Goal: Information Seeking & Learning: Check status

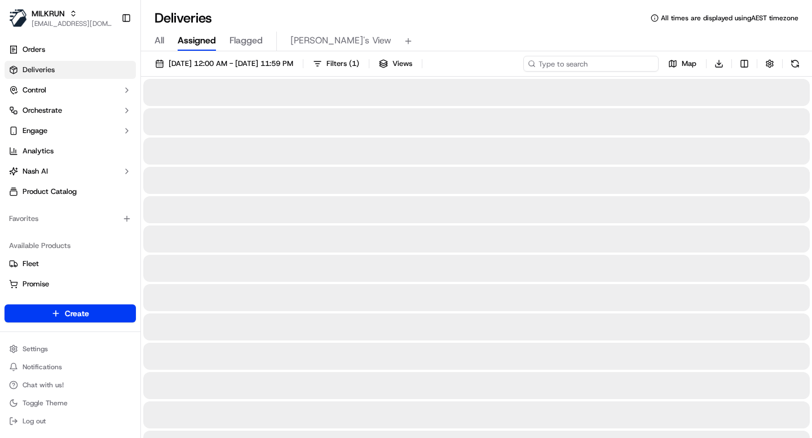
click at [622, 60] on input at bounding box center [590, 64] width 135 height 16
paste input "f0ec0e65-e0b7-497d-b0b6-b0e3f6548cfa"
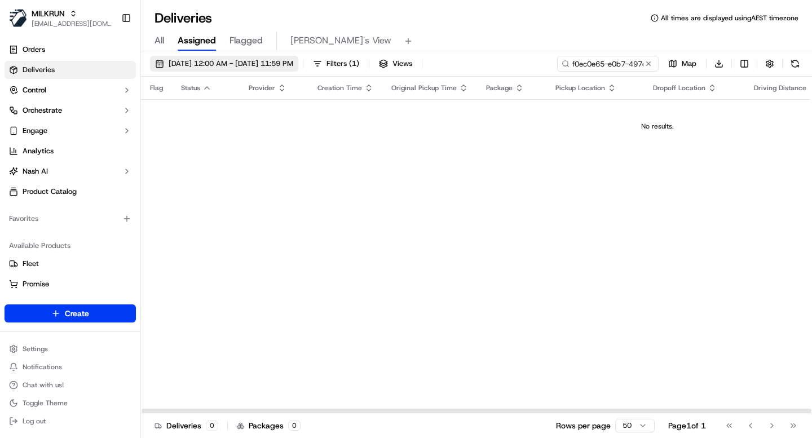
click at [210, 63] on span "15/09/2025 12:00 AM - 22/09/2025 11:59 PM" at bounding box center [231, 64] width 125 height 10
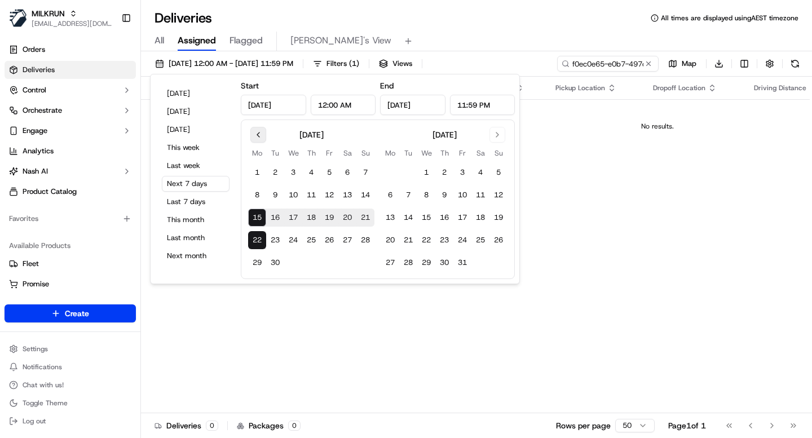
click at [261, 137] on button "Go to previous month" at bounding box center [258, 135] width 16 height 16
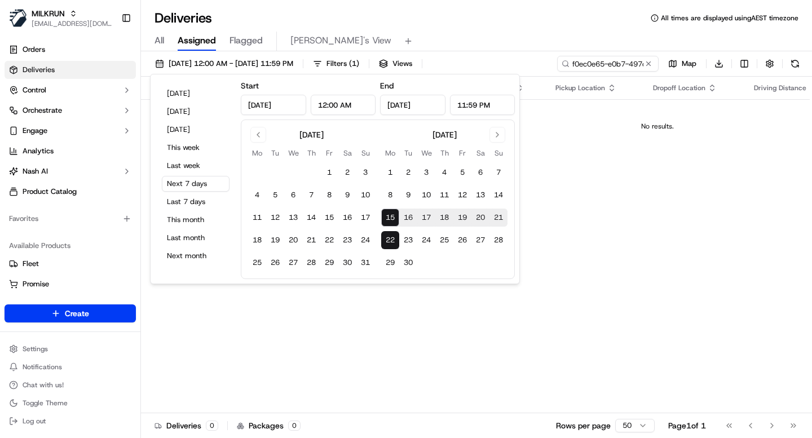
drag, startPoint x: 258, startPoint y: 137, endPoint x: 257, endPoint y: 148, distance: 11.3
click at [256, 152] on div "August 2025 Mo Tu We Th Fr Sa Su 1 2 3 4 5 6 7 8 9 10 11 12 13 14 15 16 17 18 1…" at bounding box center [311, 199] width 126 height 145
click at [258, 134] on button "Go to previous month" at bounding box center [258, 135] width 16 height 16
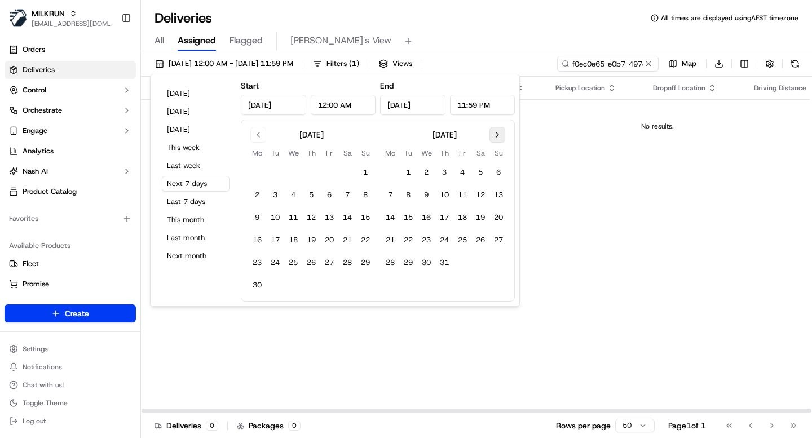
click at [495, 133] on button "Go to next month" at bounding box center [497, 135] width 16 height 16
click at [587, 67] on input "f0ec0e65-e0b7-497d-b0b6-b0e3f6548cfa" at bounding box center [590, 64] width 135 height 16
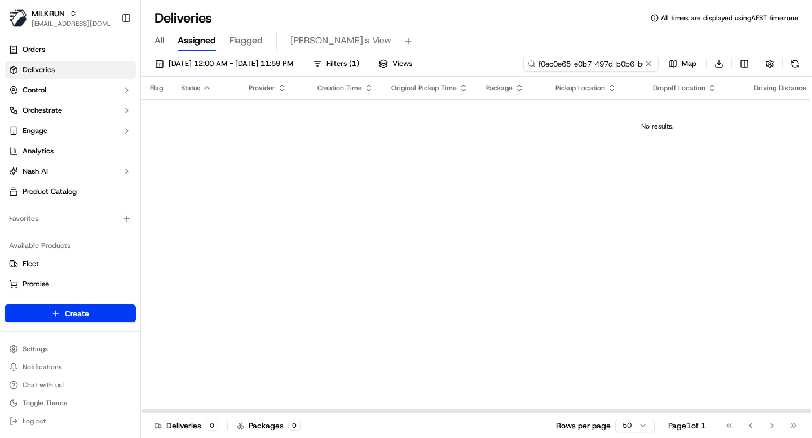
paste input "bf8805df-13d6-45c4-ae5b-81bd55543c83"
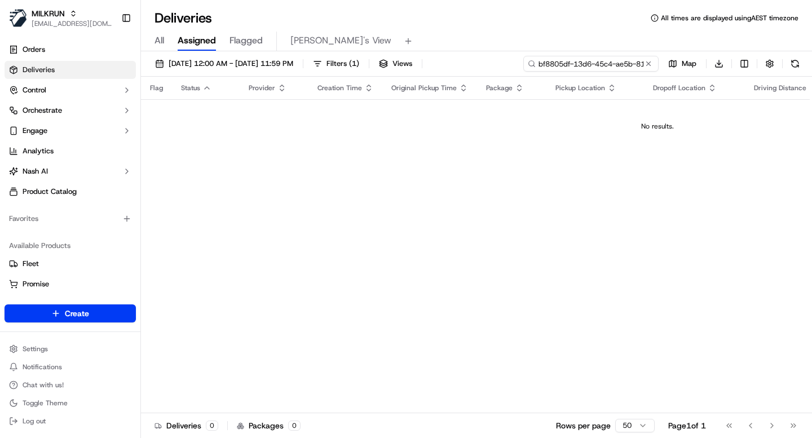
scroll to position [0, 52]
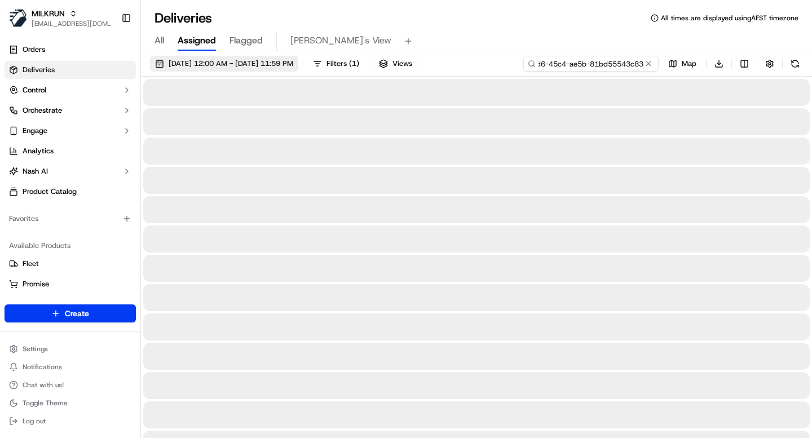
type input "bf8805df-13d6-45c4-ae5b-81bd55543c83"
click at [258, 63] on span "15/09/2025 12:00 AM - 22/09/2025 11:59 PM" at bounding box center [231, 64] width 125 height 10
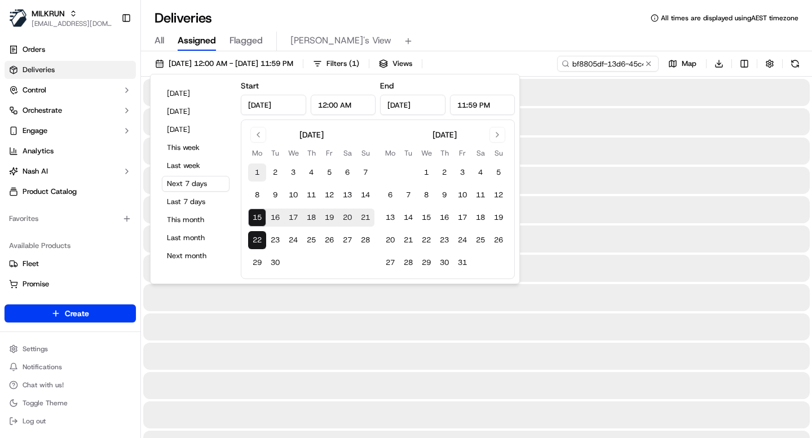
click at [258, 170] on button "1" at bounding box center [257, 172] width 18 height 18
type input "Sep 1, 2025"
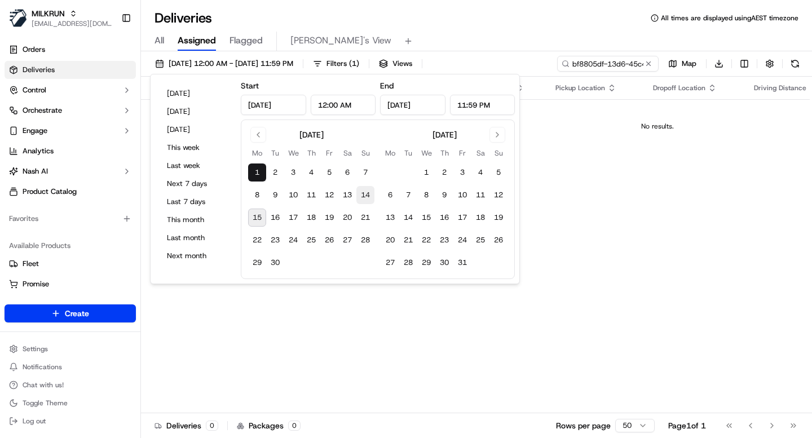
click at [364, 196] on button "14" at bounding box center [365, 195] width 18 height 18
type input "Sep 14, 2025"
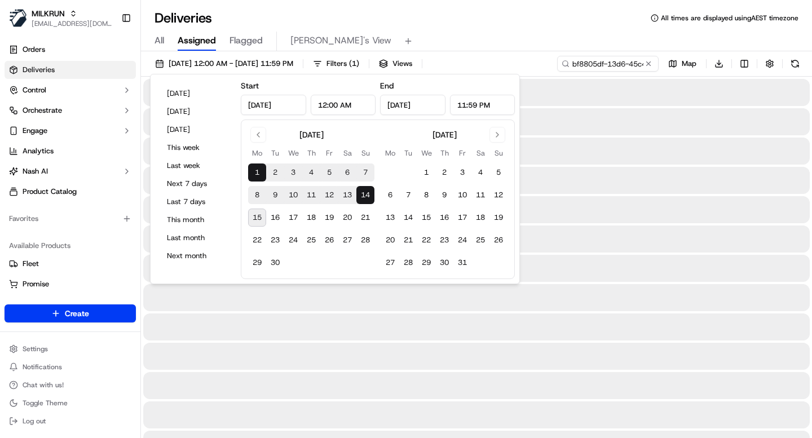
click at [459, 25] on div "Deliveries All times are displayed using AEST timezone" at bounding box center [476, 18] width 671 height 18
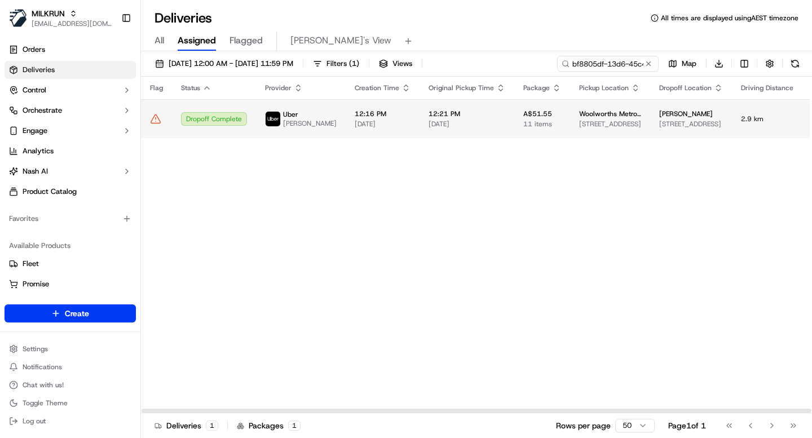
click at [514, 115] on td "A$51.55 11 items" at bounding box center [542, 118] width 56 height 39
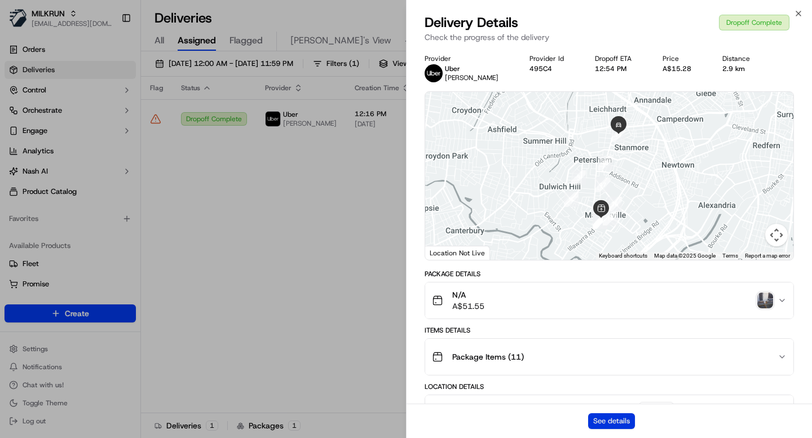
click at [618, 420] on button "See details" at bounding box center [611, 421] width 47 height 16
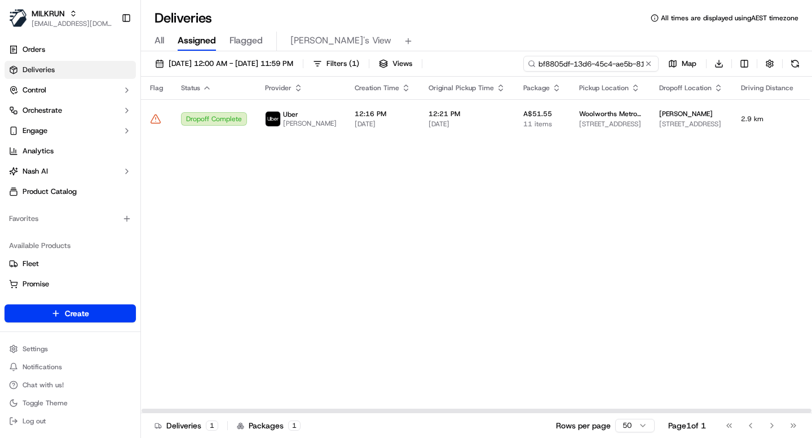
click at [575, 61] on input "bf8805df-13d6-45c4-ae5b-81bd55543c83" at bounding box center [590, 64] width 135 height 16
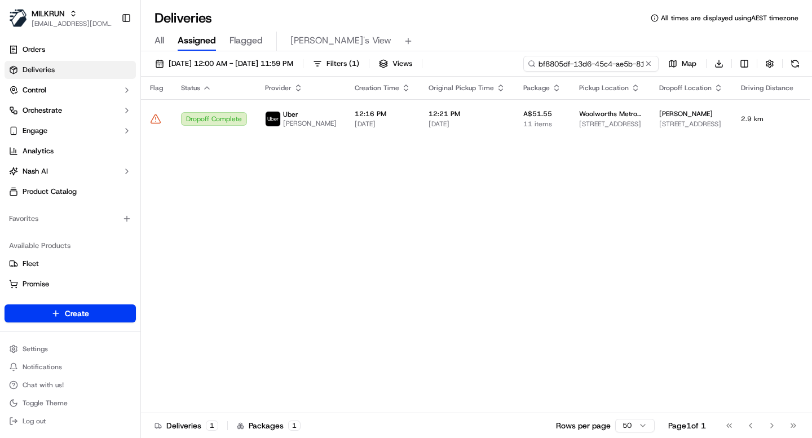
click at [575, 61] on input "bf8805df-13d6-45c4-ae5b-81bd55543c83" at bounding box center [590, 64] width 135 height 16
paste input "73c1897b-78fa-4c6a-b260-87804612e2d5"
type input "73c1897b-78fa-4c6a-b260-87804612e2d5"
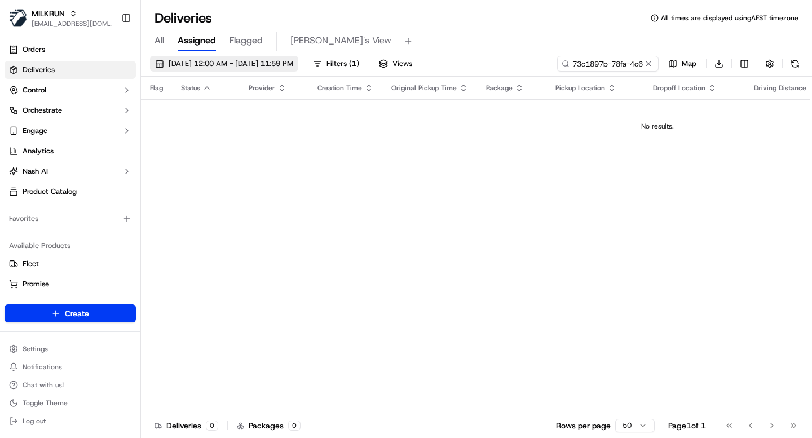
click at [256, 60] on span "01/09/2025 12:00 AM - 14/09/2025 11:59 PM" at bounding box center [231, 64] width 125 height 10
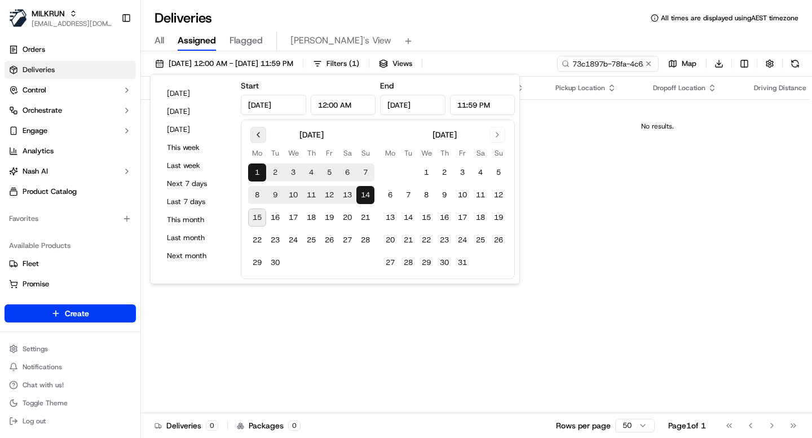
click at [255, 132] on button "Go to previous month" at bounding box center [258, 135] width 16 height 16
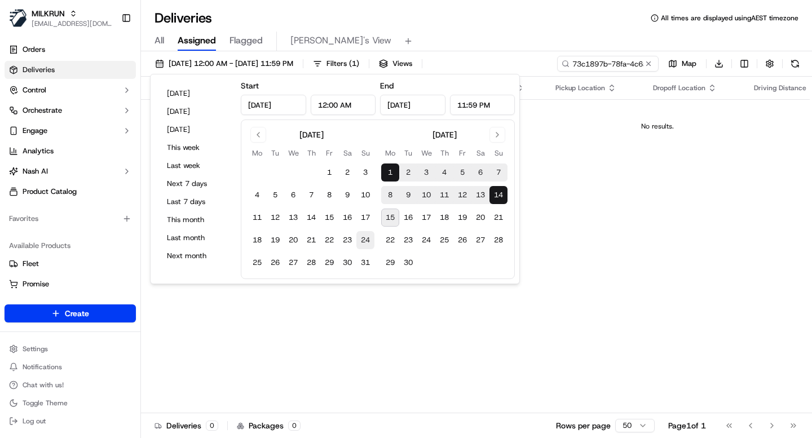
click at [364, 241] on button "24" at bounding box center [365, 240] width 18 height 18
type input "Aug 24, 2025"
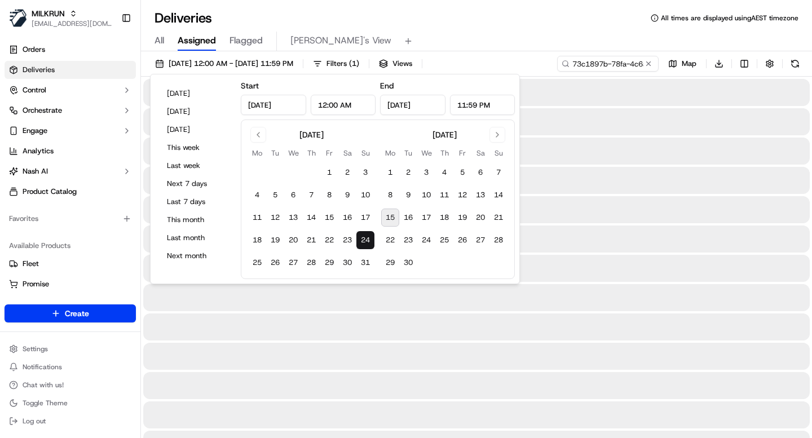
click at [364, 241] on button "24" at bounding box center [365, 240] width 18 height 18
click at [510, 32] on div "All Assigned Flagged Mimi's View" at bounding box center [476, 42] width 671 height 20
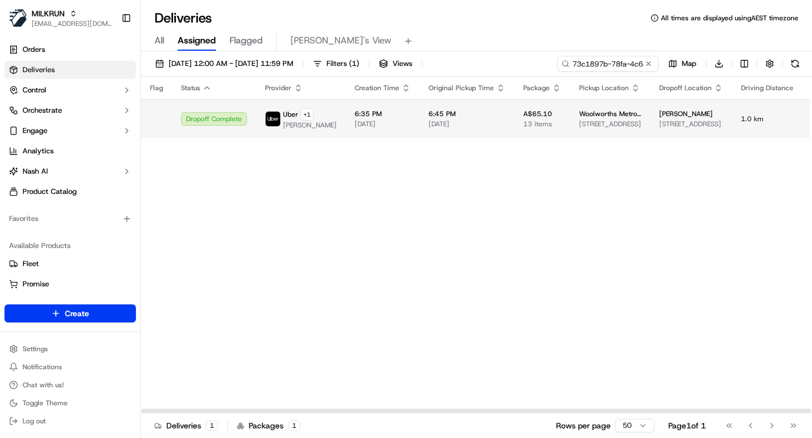
click at [476, 114] on span "6:45 PM" at bounding box center [466, 113] width 77 height 9
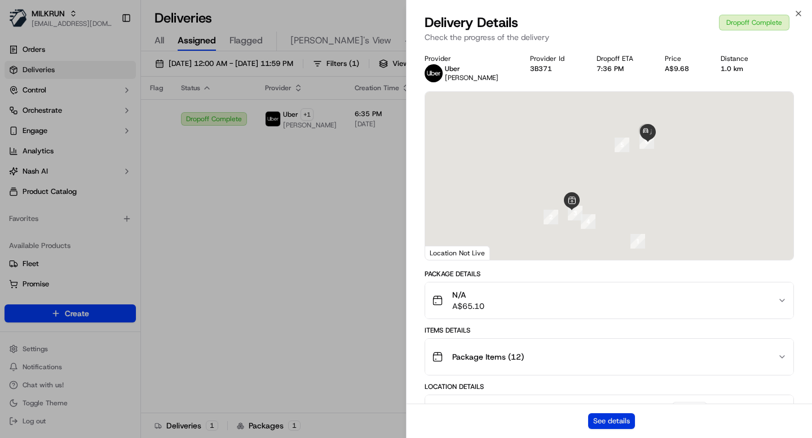
click at [609, 419] on button "See details" at bounding box center [611, 421] width 47 height 16
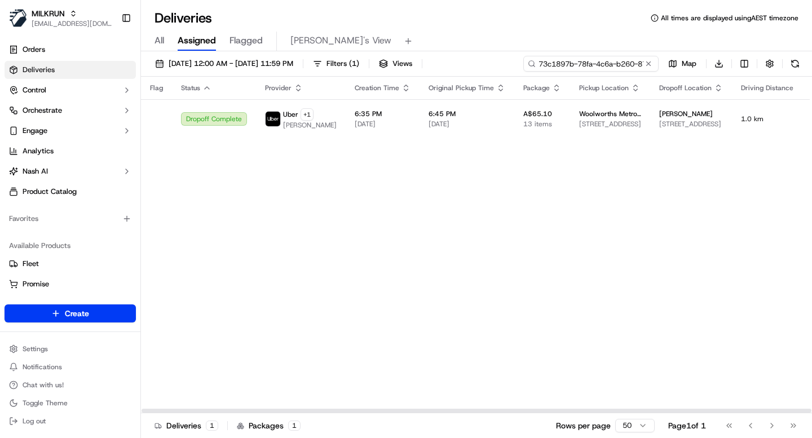
click at [637, 67] on input "73c1897b-78fa-4c6a-b260-87804612e2d5" at bounding box center [590, 64] width 135 height 16
click at [636, 66] on input "73c1897b-78fa-4c6a-b260-87804612e2d5" at bounding box center [590, 64] width 135 height 16
click at [635, 66] on input "73c1897b-78fa-4c6a-b260-87804612e2d5" at bounding box center [590, 64] width 135 height 16
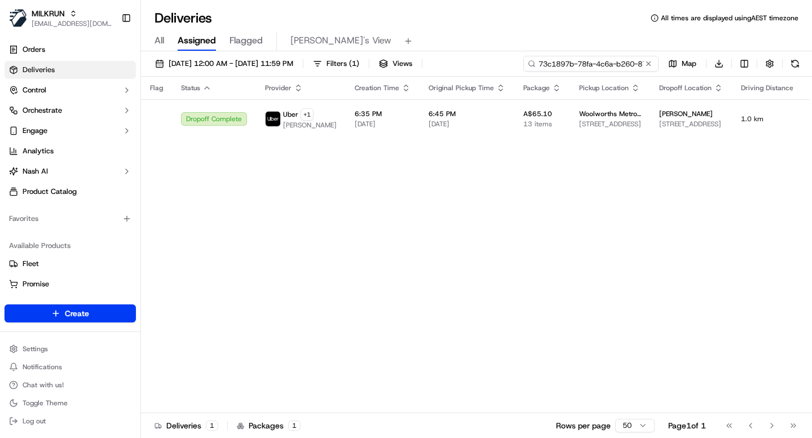
paste input "ae95e779-e1cf-4da2-8245-61806a17f93d"
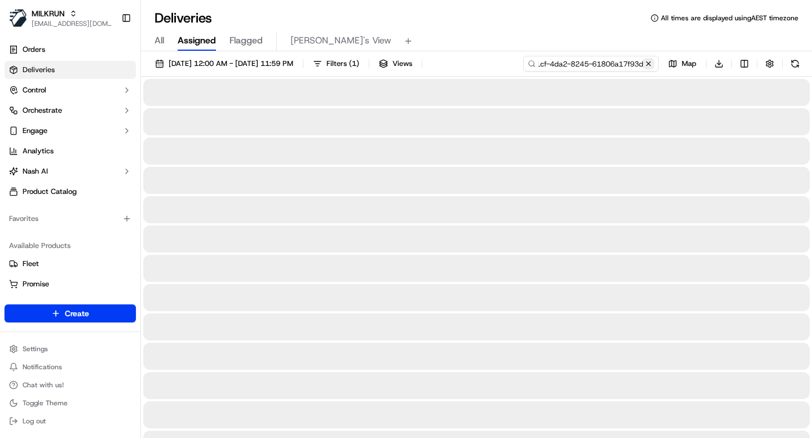
type input "ae95e779-e1cf-4da2-8245-61806a17f93d"
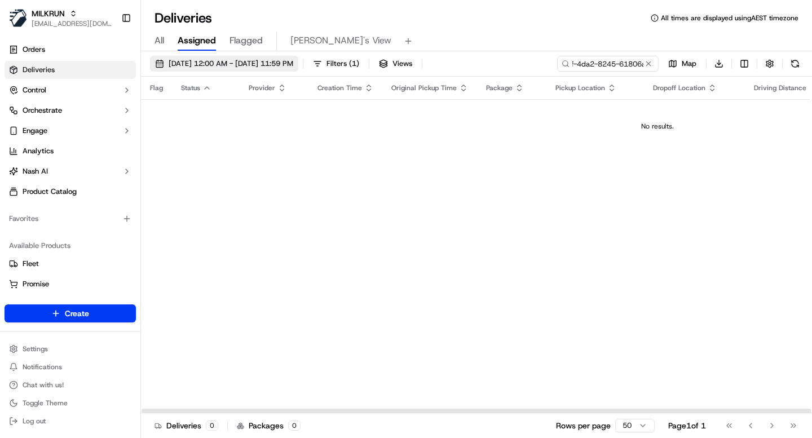
click at [279, 63] on span "24/08/2025 12:00 AM - 24/08/2025 11:59 PM" at bounding box center [231, 64] width 125 height 10
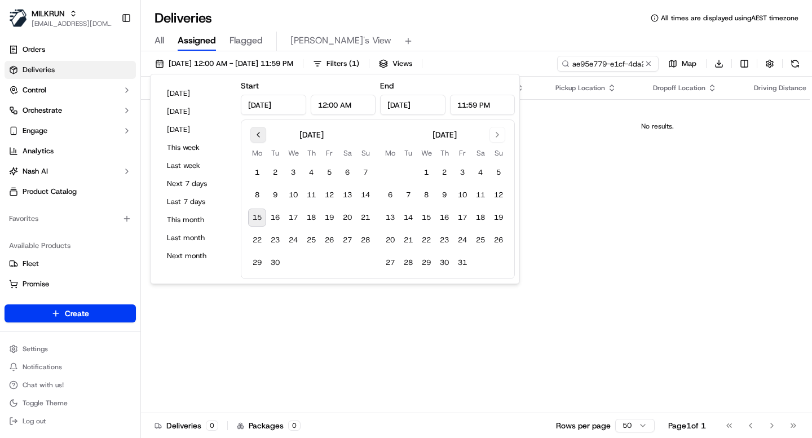
click at [258, 133] on button "Go to previous month" at bounding box center [258, 135] width 16 height 16
click at [348, 218] on button "16" at bounding box center [347, 218] width 18 height 18
type input "Aug 16, 2025"
click at [348, 218] on button "16" at bounding box center [347, 218] width 18 height 18
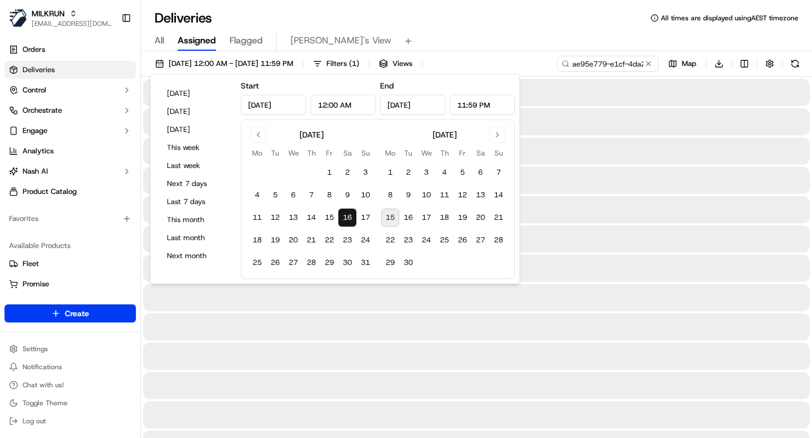
click at [426, 27] on div "All Assigned Flagged Mimi's View" at bounding box center [476, 39] width 671 height 24
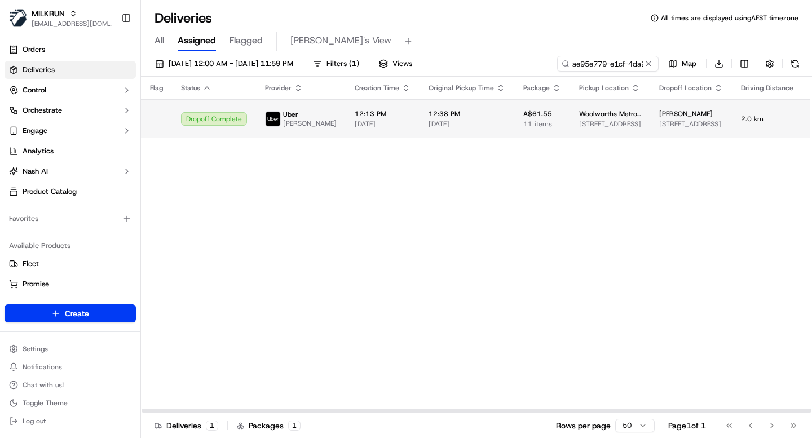
click at [445, 118] on div "12:38 PM 16/08/2025" at bounding box center [466, 118] width 77 height 19
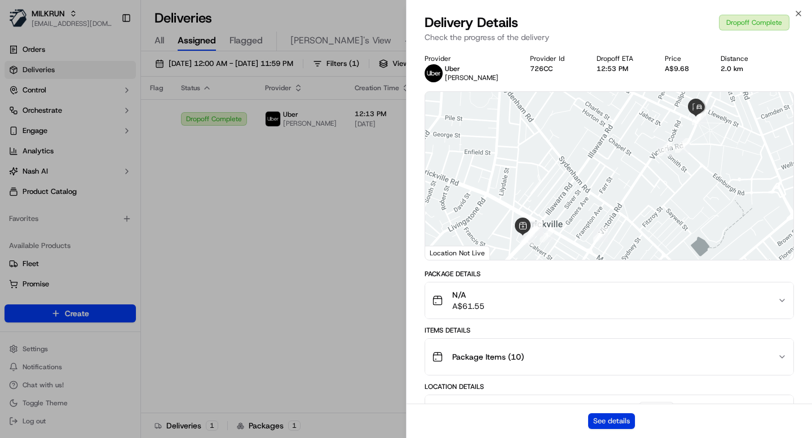
click at [615, 426] on button "See details" at bounding box center [611, 421] width 47 height 16
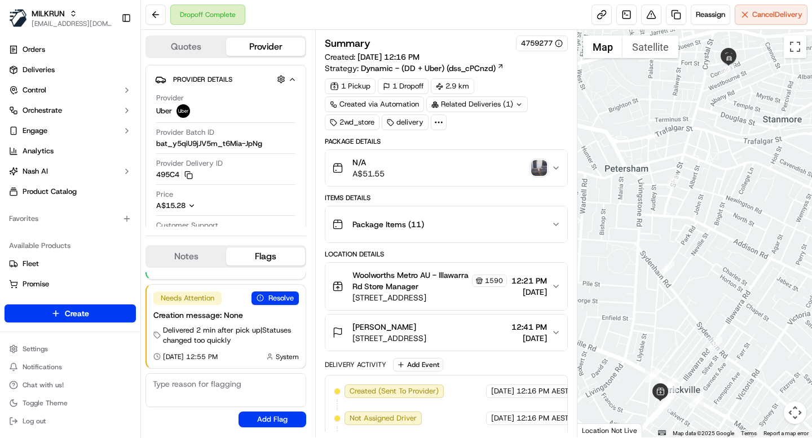
click at [442, 116] on div at bounding box center [439, 122] width 16 height 16
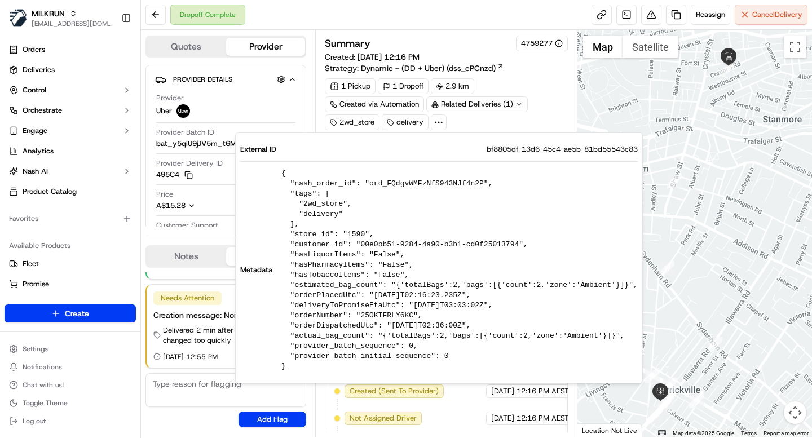
click at [424, 185] on pre "{ "nash_order_id": "ord_FQdgvWMFzNfS943NJf4n2P", "tags": [ "2wd_store", "delive…" at bounding box center [459, 270] width 356 height 203
copy pre "ord_FQdgvWMFzNfS943NJf4n2P"
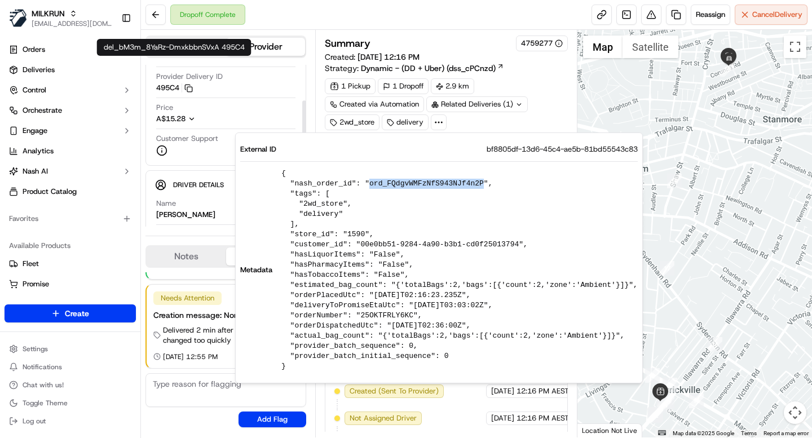
scroll to position [112, 0]
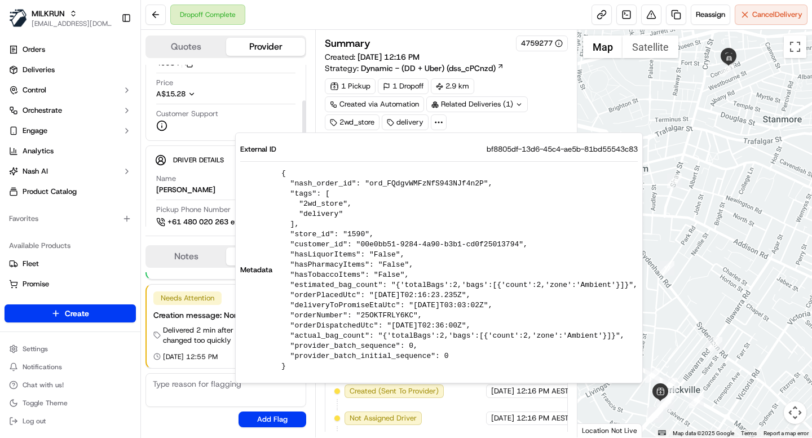
click at [214, 145] on div "Driver Details Hidden ( 5 ) Name PRASHANT T. Pickup Phone Number +61 480 020 26…" at bounding box center [225, 301] width 161 height 312
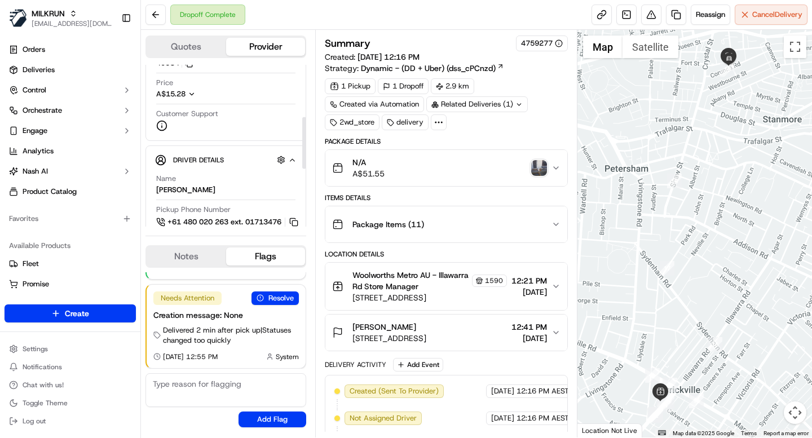
scroll to position [344, 0]
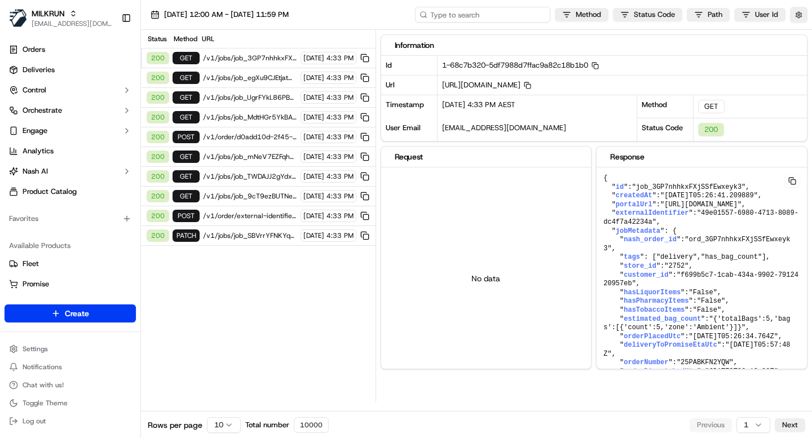
click at [517, 13] on input at bounding box center [482, 15] width 135 height 16
paste input "ord_FQdgvWMFzNfS943NJf4n2P"
type input "ord_FQdgvWMFzNfS943NJf4n2P"
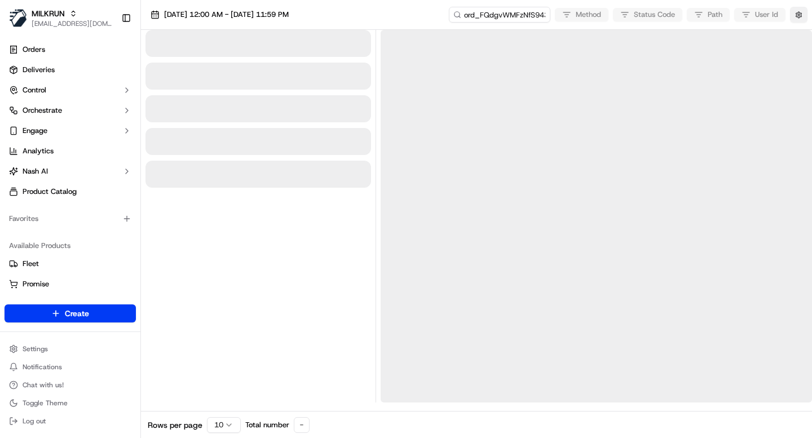
click at [798, 17] on button "button" at bounding box center [798, 15] width 17 height 16
click at [796, 35] on button "Display Only Provider Logs" at bounding box center [799, 34] width 9 height 9
click at [283, 14] on span "15/09/2025 12:00 AM - 15/09/2025 11:59 PM" at bounding box center [226, 15] width 125 height 10
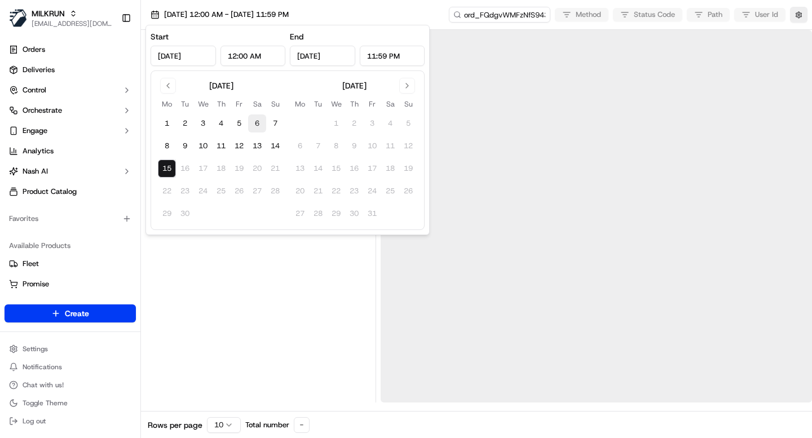
drag, startPoint x: 241, startPoint y: 125, endPoint x: 251, endPoint y: 126, distance: 10.2
click at [241, 126] on button "5" at bounding box center [239, 123] width 18 height 18
type input "Sep 5, 2025"
click at [275, 122] on button "7" at bounding box center [275, 123] width 18 height 18
type input "Sep 7, 2025"
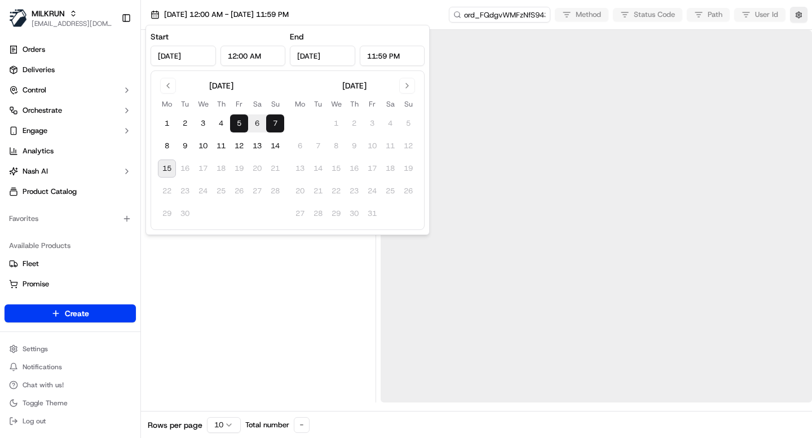
click at [398, 11] on div "05/09/2025 12:00 AM - 07/09/2025 11:59 PM ord_FQdgvWMFzNfS943NJf4n2P Method Sta…" at bounding box center [476, 15] width 671 height 30
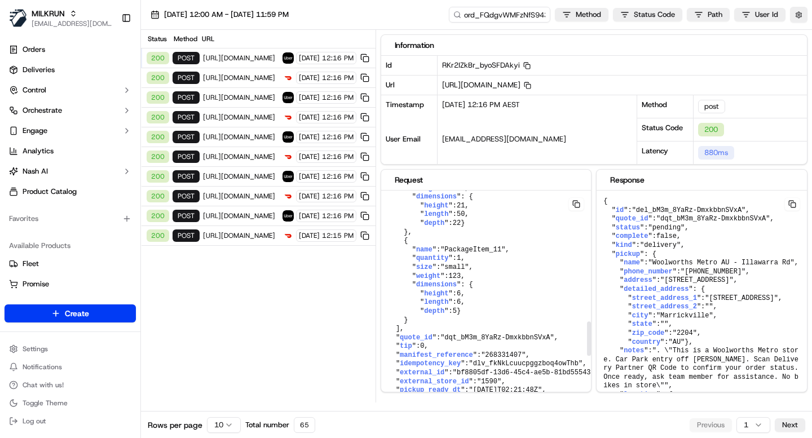
scroll to position [924, 0]
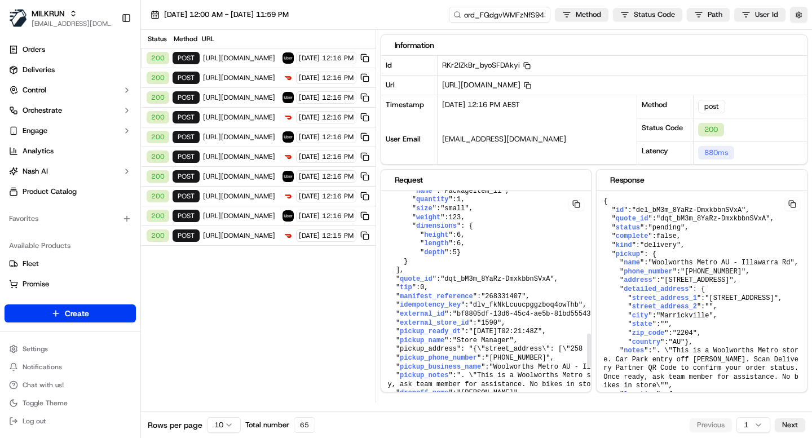
drag, startPoint x: 474, startPoint y: 248, endPoint x: 413, endPoint y: 227, distance: 64.5
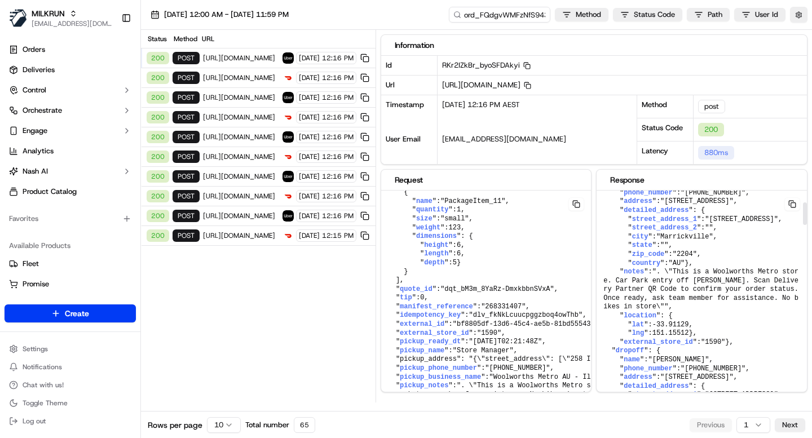
scroll to position [136, 0]
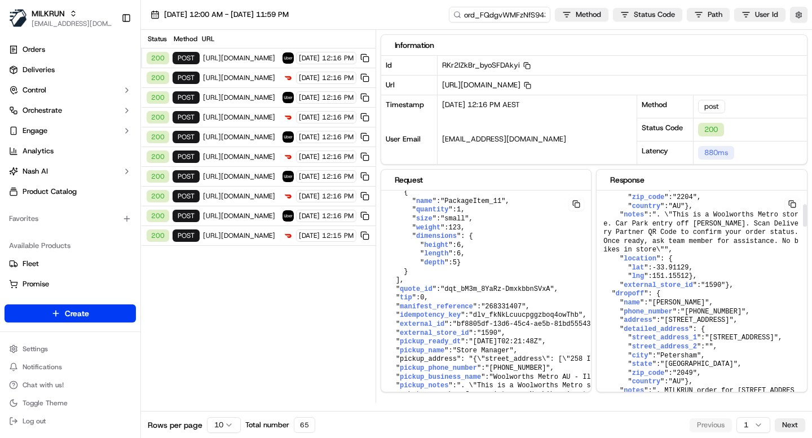
click at [718, 289] on span ""1590"" at bounding box center [713, 285] width 24 height 8
copy span "1590"
click at [289, 11] on span "05/09/2025 12:00 AM - 07/09/2025 11:59 PM" at bounding box center [226, 15] width 125 height 10
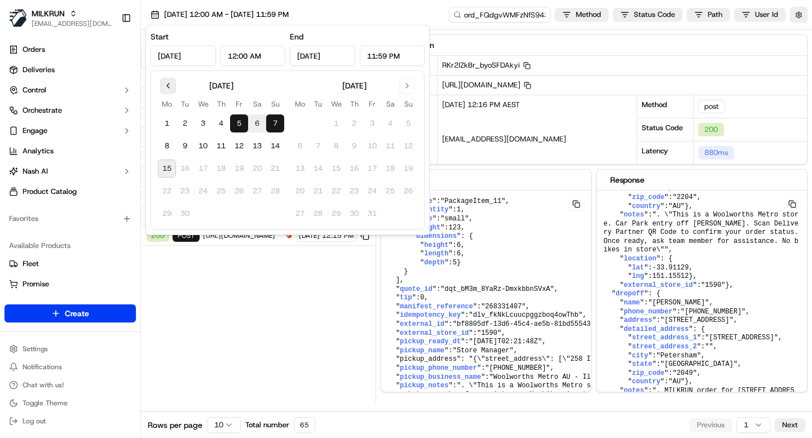
click at [170, 87] on button "Go to previous month" at bounding box center [168, 86] width 16 height 16
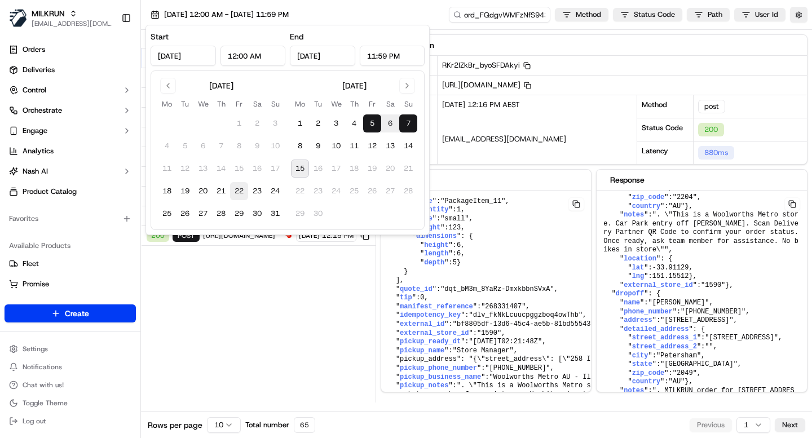
click at [247, 190] on button "22" at bounding box center [239, 191] width 18 height 18
type input "Aug 22, 2025"
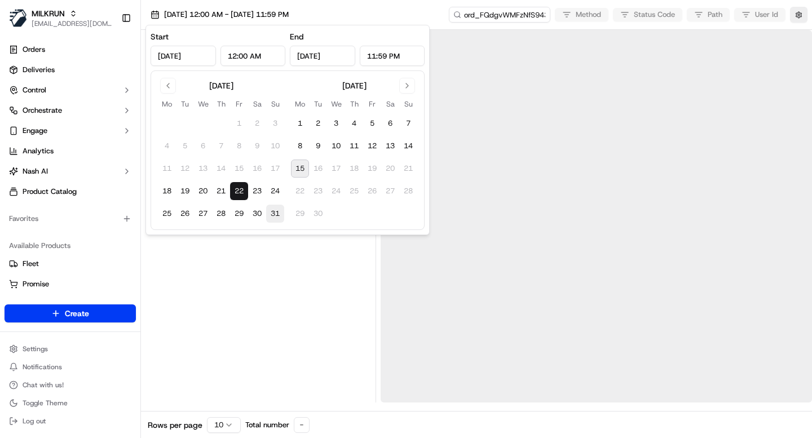
click at [269, 212] on button "31" at bounding box center [275, 214] width 18 height 18
type input "Aug 31, 2025"
click at [274, 192] on button "24" at bounding box center [275, 191] width 18 height 18
type input "Aug 24, 2025"
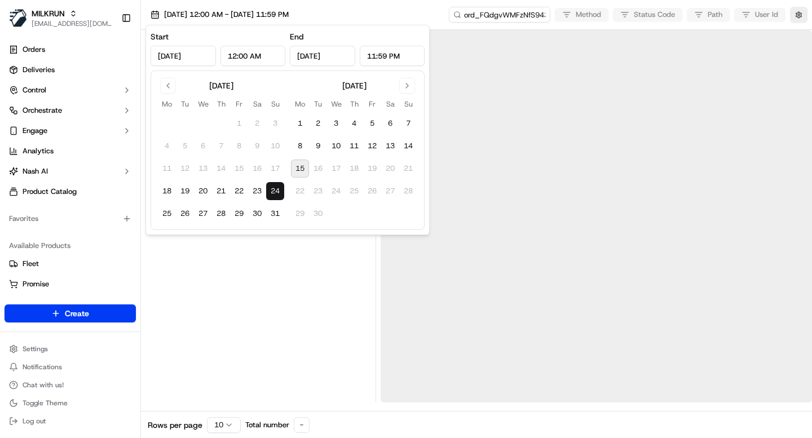
click at [274, 192] on button "24" at bounding box center [275, 191] width 18 height 18
click at [490, 16] on input "ord_FQdgvWMFzNfS943NJf4n2P" at bounding box center [482, 15] width 135 height 16
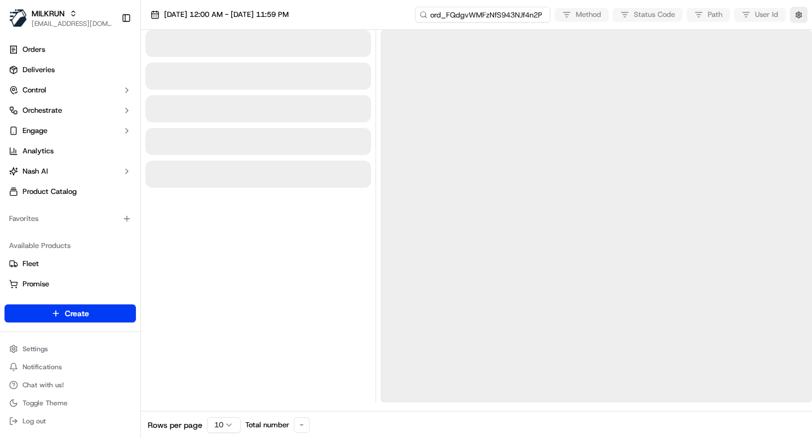
click at [490, 16] on input "ord_FQdgvWMFzNfS943NJf4n2P" at bounding box center [482, 15] width 135 height 16
paste input "d3vYev49pzdMbvxHbrKtmg"
type input "ord_d3vYev49pzdMbvxHbrKtmg"
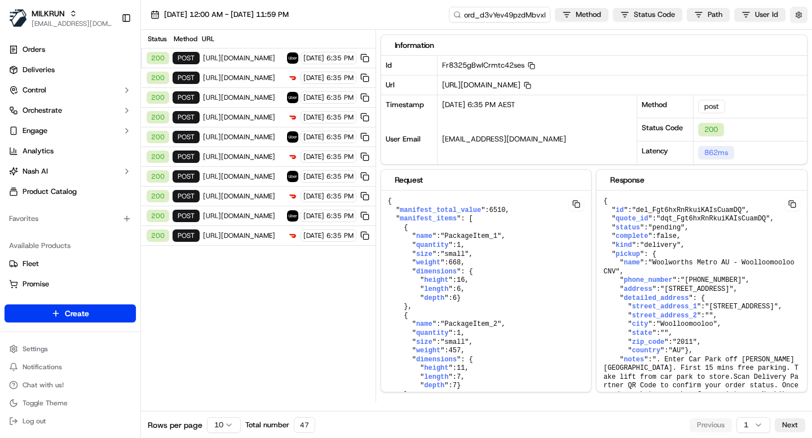
click at [799, 14] on button "button" at bounding box center [798, 15] width 17 height 16
click at [800, 13] on button "button" at bounding box center [798, 15] width 17 height 16
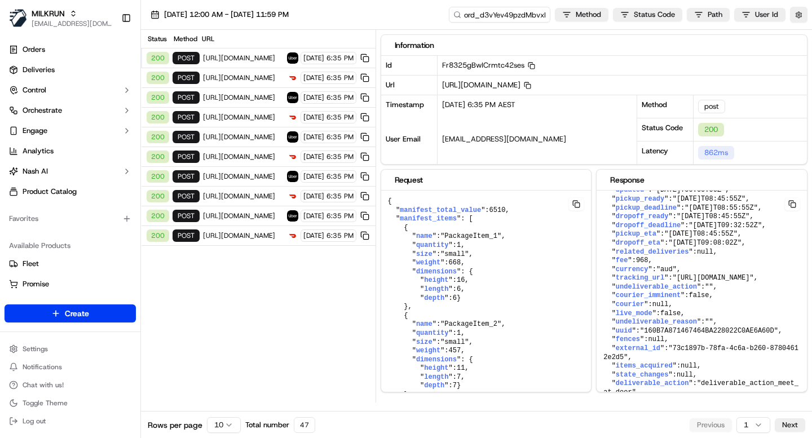
scroll to position [2094, 0]
click at [457, 294] on span "6" at bounding box center [455, 298] width 4 height 8
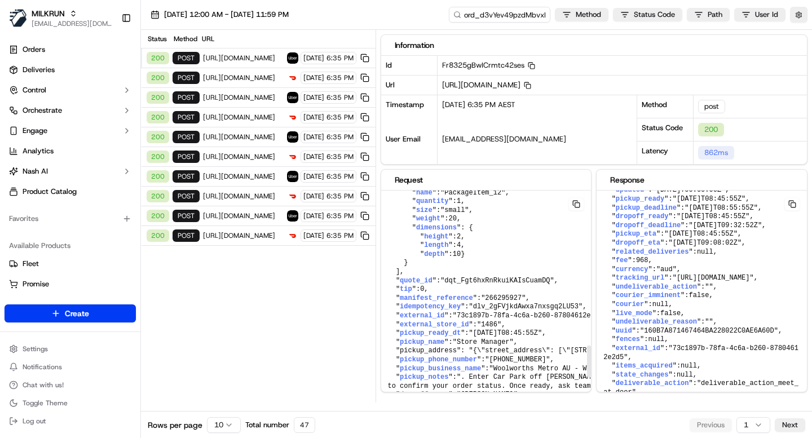
scroll to position [1312, 0]
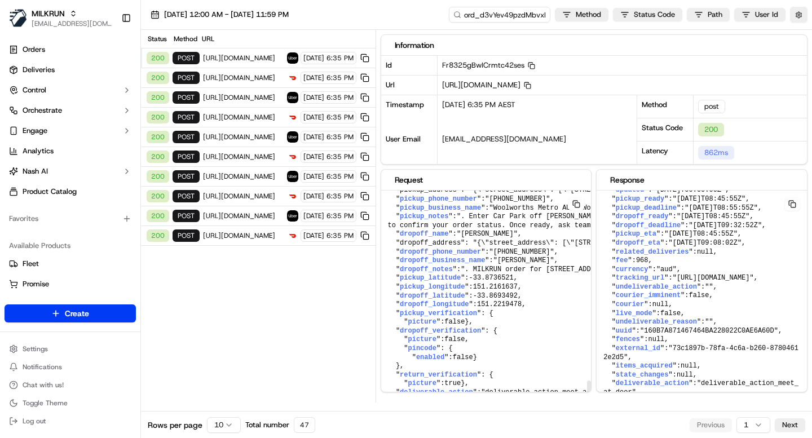
click at [263, 359] on div "Status Method URL 200 post https://api.uber.com/v1/customers/2953a8fd-2cfc-4f6b…" at bounding box center [258, 216] width 234 height 373
click at [701, 344] on span ""73c1897b-78fa-4c6a-b260-87804612e2d5"" at bounding box center [700, 352] width 195 height 17
click at [646, 256] on span "968" at bounding box center [642, 260] width 12 height 8
click at [796, 206] on button at bounding box center [792, 204] width 16 height 14
click at [463, 13] on input "ord_d3vYev49pzdMbvxHbrKtmg" at bounding box center [482, 15] width 135 height 16
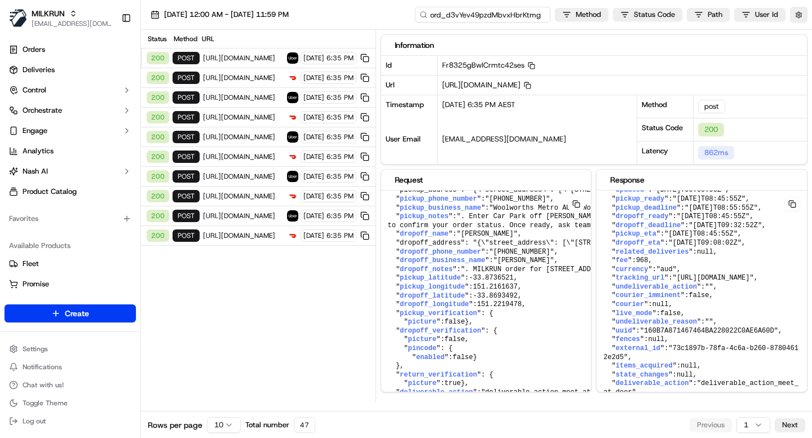
click at [463, 13] on input "ord_d3vYev49pzdMbvxHbrKtmg" at bounding box center [482, 15] width 135 height 16
paste input "UVNJ9DEJaSS5VDytYYPHop"
type input "ord_UVNJ9DEJaSS5VDytYYPHop"
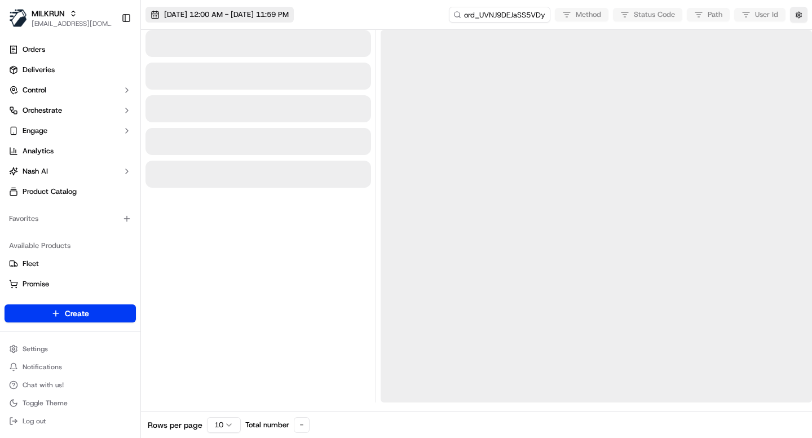
click at [271, 16] on span "24/08/2025 12:00 AM - 24/08/2025 11:59 PM" at bounding box center [226, 15] width 125 height 10
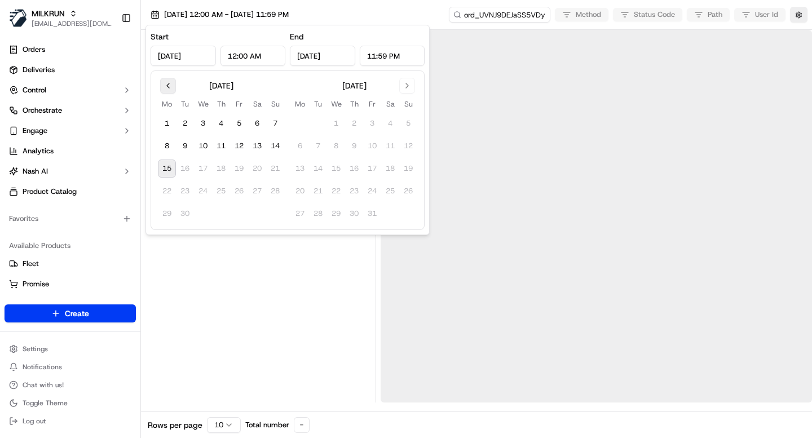
click at [165, 85] on button "Go to previous month" at bounding box center [168, 86] width 16 height 16
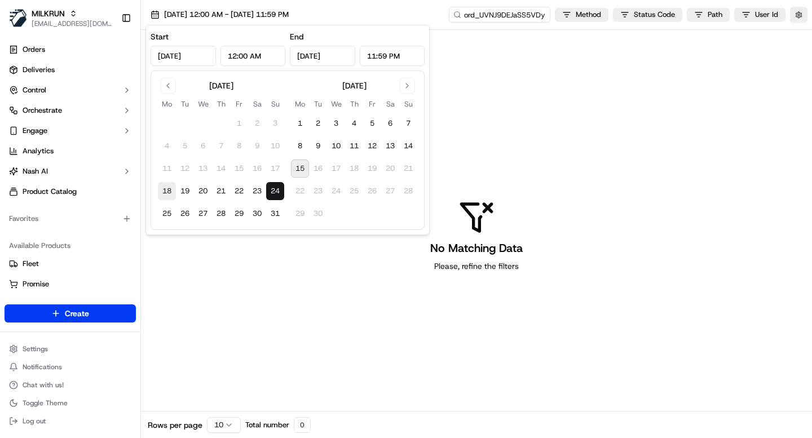
click at [166, 191] on button "18" at bounding box center [167, 191] width 18 height 18
type input "Aug 18, 2025"
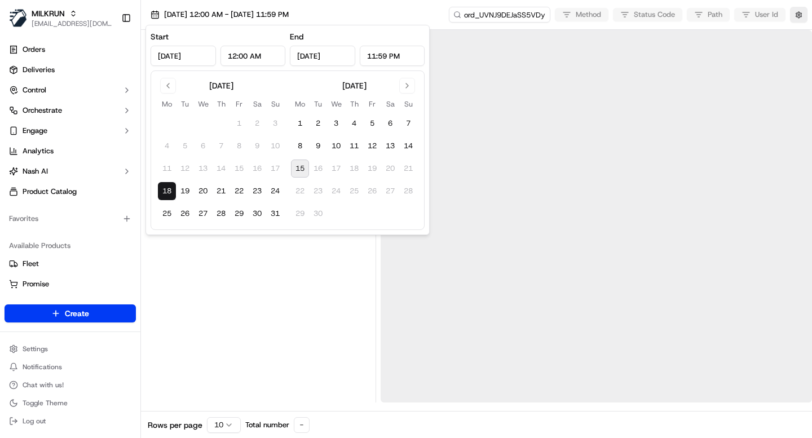
click at [243, 267] on div at bounding box center [257, 216] width 225 height 373
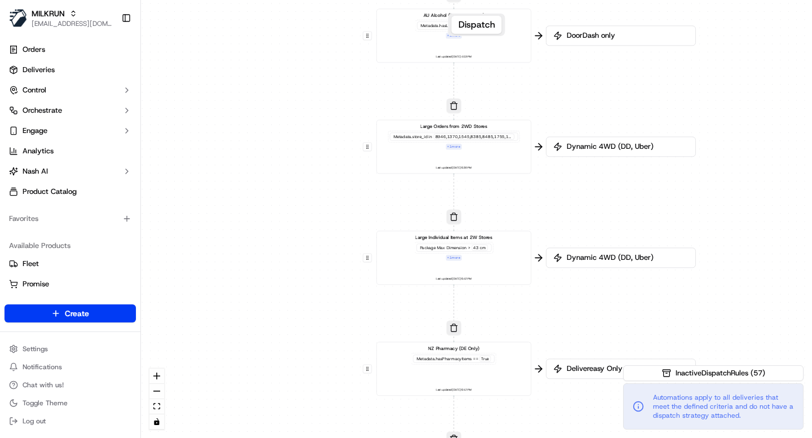
drag, startPoint x: 603, startPoint y: 276, endPoint x: 614, endPoint y: 364, distance: 88.6
click at [627, 377] on div "0 0 0 0 0 0 0 0 0 0 0 0 0 0 0 0 0 Order / Delivery Received DD Jack Testing Acc…" at bounding box center [476, 219] width 671 height 438
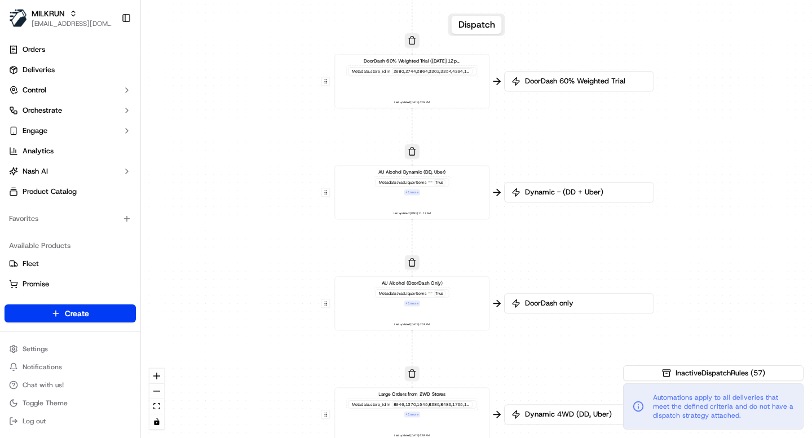
drag, startPoint x: 652, startPoint y: 163, endPoint x: 592, endPoint y: 352, distance: 197.3
click at [592, 354] on div "0 0 0 0 0 0 0 0 0 0 0 0 0 0 0 0 0 Order / Delivery Received DD Jack Testing Acc…" at bounding box center [476, 219] width 671 height 438
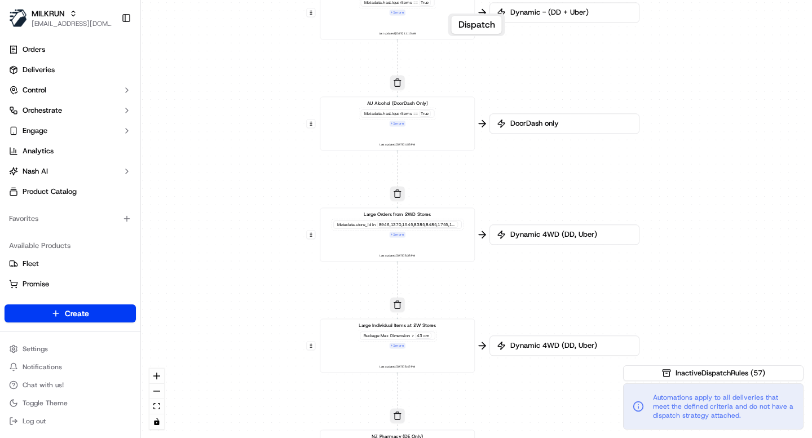
drag, startPoint x: 500, startPoint y: 360, endPoint x: 481, endPoint y: 201, distance: 160.0
click at [481, 201] on div "0 0 0 0 0 0 0 0 0 0 0 0 0 0 0 0 0 Order / Delivery Received DD Jack Testing Acc…" at bounding box center [476, 219] width 671 height 438
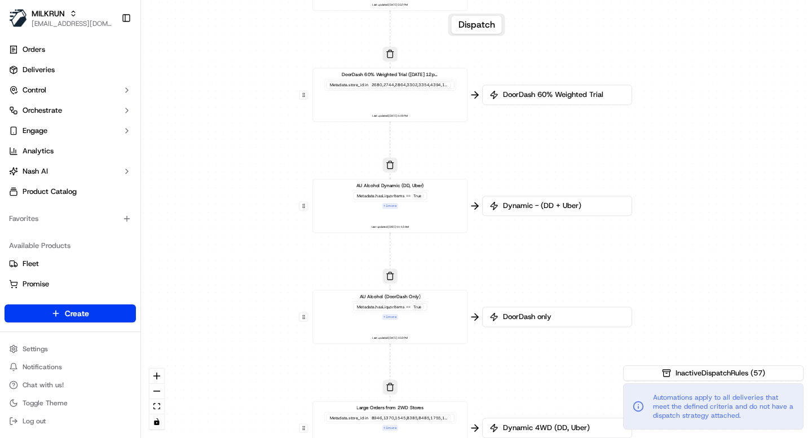
drag, startPoint x: 529, startPoint y: 165, endPoint x: 522, endPoint y: 371, distance: 206.4
click at [522, 371] on div "0 0 0 0 0 0 0 0 0 0 0 0 0 0 0 0 0 Order / Delivery Received DD Jack Testing Acc…" at bounding box center [476, 219] width 671 height 438
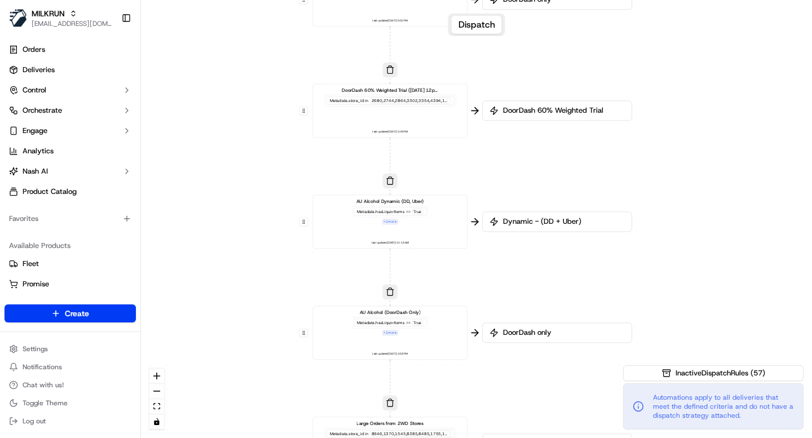
click at [425, 230] on div "AU Alcohol Dynamic (DD, Uber) Metadata .hasLiquorItems == True + 1 more Last up…" at bounding box center [389, 222] width 143 height 48
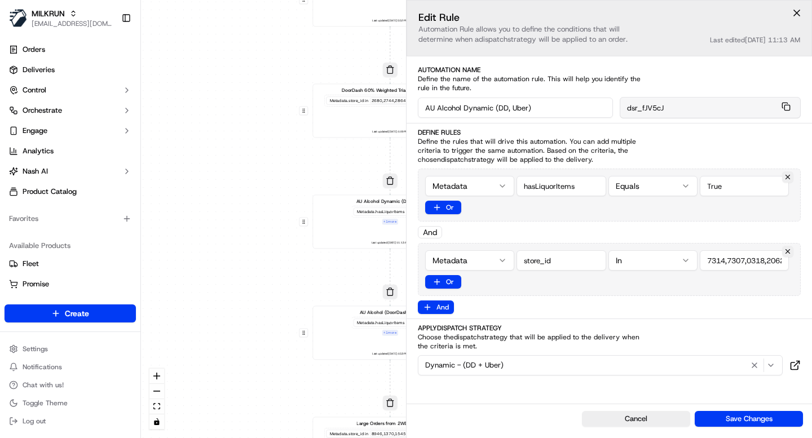
click at [633, 294] on div "Metadata In Or" at bounding box center [609, 269] width 383 height 53
click at [237, 253] on div "0 0 0 0 0 0 0 0 0 0 0 0 0 0 0 0 0 Order / Delivery Received DD Jack Testing Acc…" at bounding box center [476, 219] width 671 height 438
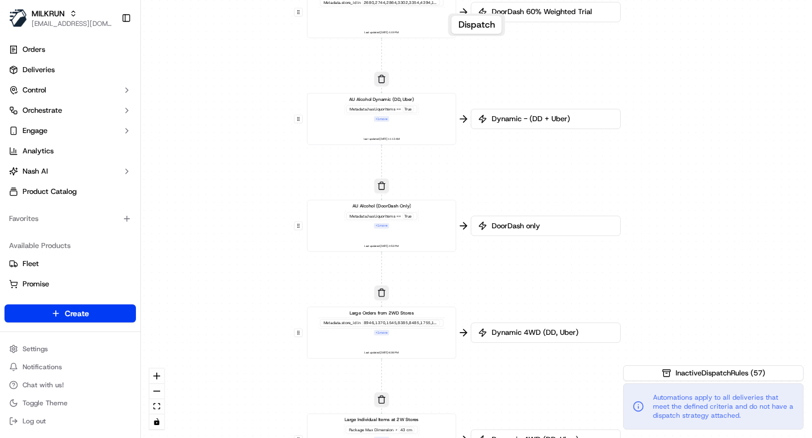
drag, startPoint x: 466, startPoint y: 400, endPoint x: 453, endPoint y: 298, distance: 103.5
click at [453, 298] on div "0 0 0 0 0 0 0 0 0 0 0 0 0 0 0 0 0 Order / Delivery Received DD Jack Testing Acc…" at bounding box center [476, 219] width 671 height 438
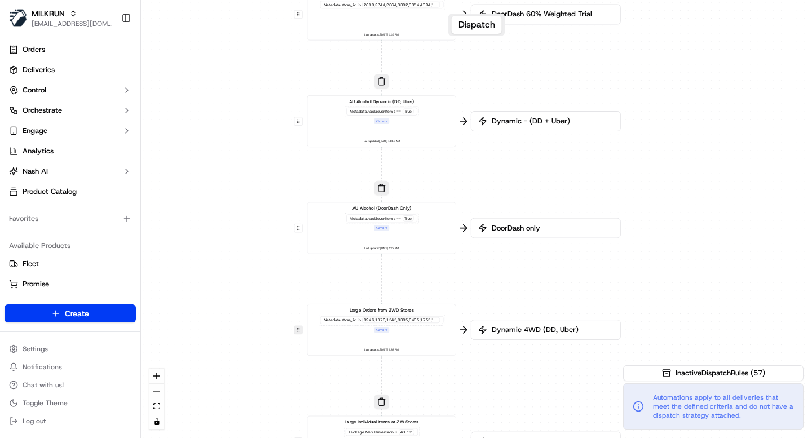
click at [299, 331] on button at bounding box center [298, 330] width 8 height 8
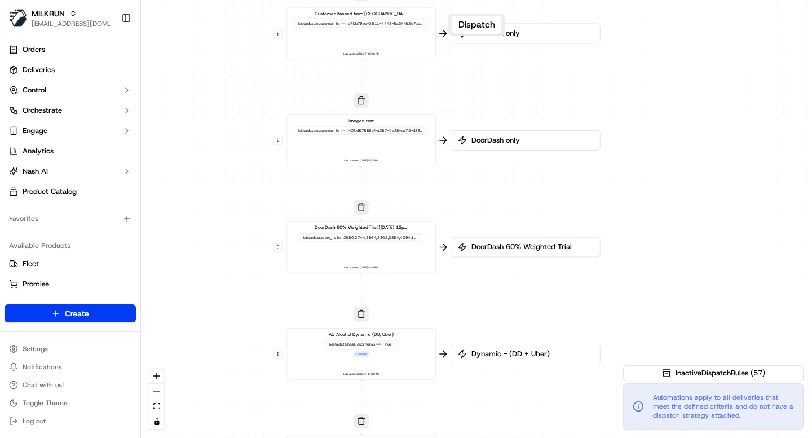
drag, startPoint x: 628, startPoint y: 126, endPoint x: 612, endPoint y: 330, distance: 205.3
click at [612, 330] on div "0 0 0 0 0 0 0 0 0 0 0 0 0 0 0 0 0 Order / Delivery Received DD Jack Testing Acc…" at bounding box center [476, 219] width 671 height 438
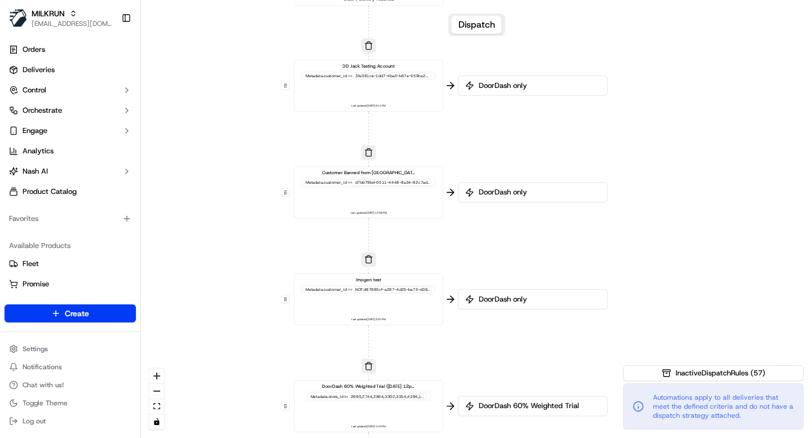
drag, startPoint x: 457, startPoint y: 185, endPoint x: 464, endPoint y: 345, distance: 159.7
click at [464, 345] on div "0 0 0 0 0 0 0 0 0 0 0 0 0 0 0 0 0 Order / Delivery Received DD Jack Testing Acc…" at bounding box center [476, 219] width 671 height 438
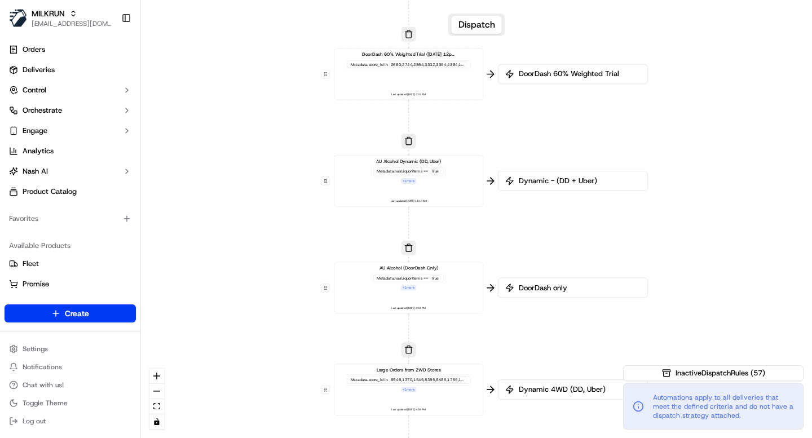
drag, startPoint x: 471, startPoint y: 344, endPoint x: 509, endPoint y: 17, distance: 329.2
click at [509, 17] on div "0 0 0 0 0 0 0 0 0 0 0 0 0 0 0 0 0 Order / Delivery Received DD Jack Testing Acc…" at bounding box center [476, 219] width 671 height 438
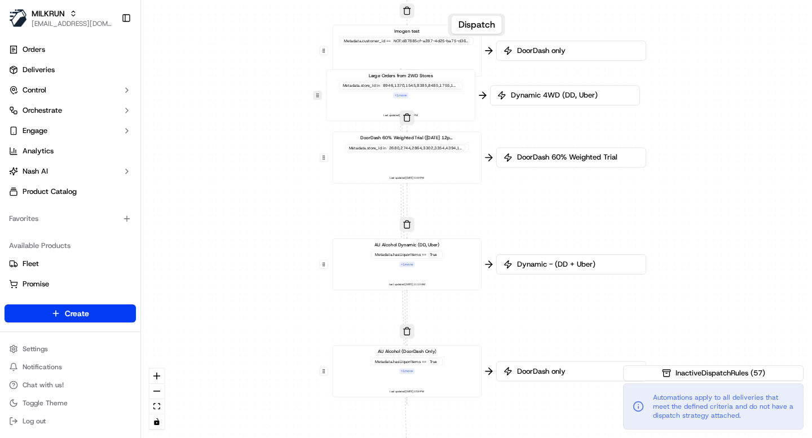
drag, startPoint x: 324, startPoint y: 397, endPoint x: 317, endPoint y: 96, distance: 301.1
click at [317, 96] on button at bounding box center [317, 95] width 8 height 8
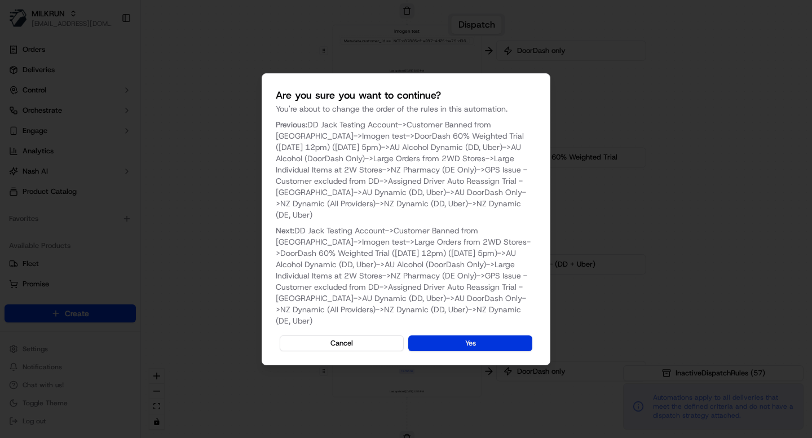
click at [468, 335] on button "Yes" at bounding box center [470, 343] width 124 height 16
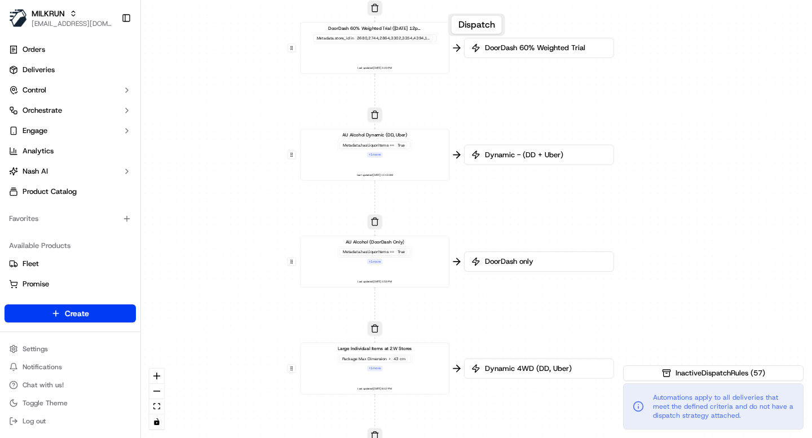
drag, startPoint x: 271, startPoint y: 365, endPoint x: 240, endPoint y: 147, distance: 220.3
click at [239, 145] on div "0 0 0 0 0 0 0 0 0 0 0 0 0 0 0 0 0 Order / Delivery Received DD Jack Testing Acc…" at bounding box center [476, 219] width 671 height 438
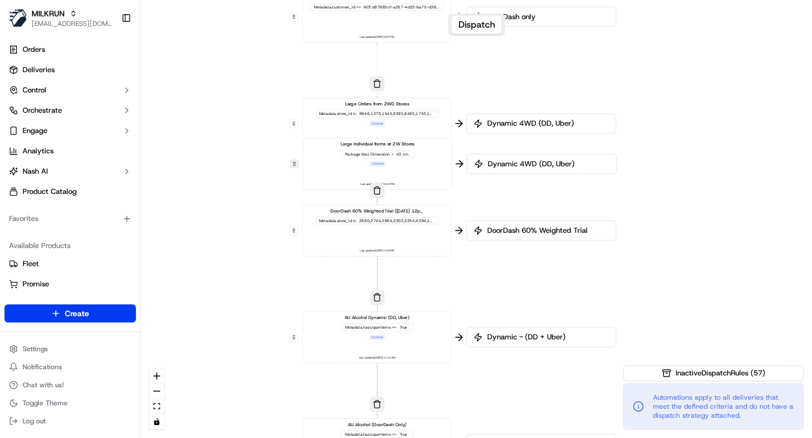
drag, startPoint x: 293, startPoint y: 360, endPoint x: 294, endPoint y: 165, distance: 195.0
click at [294, 165] on button at bounding box center [294, 164] width 8 height 8
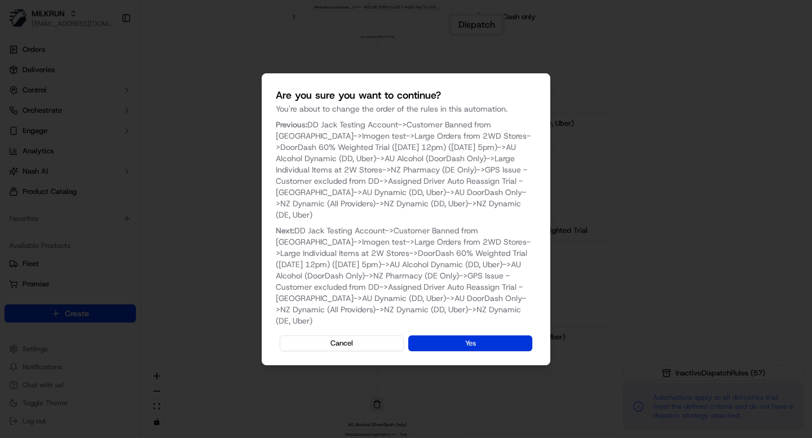
click at [481, 340] on button "Yes" at bounding box center [470, 343] width 124 height 16
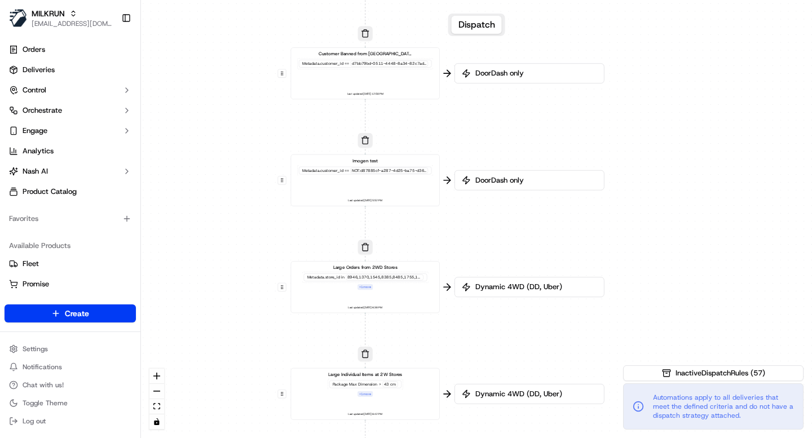
drag, startPoint x: 518, startPoint y: 180, endPoint x: 506, endPoint y: 344, distance: 163.9
click at [506, 344] on div "0 0 0 0 0 0 0 0 0 0 0 0 0 0 0 0 0 Order / Delivery Received DD Jack Testing Acc…" at bounding box center [476, 219] width 671 height 438
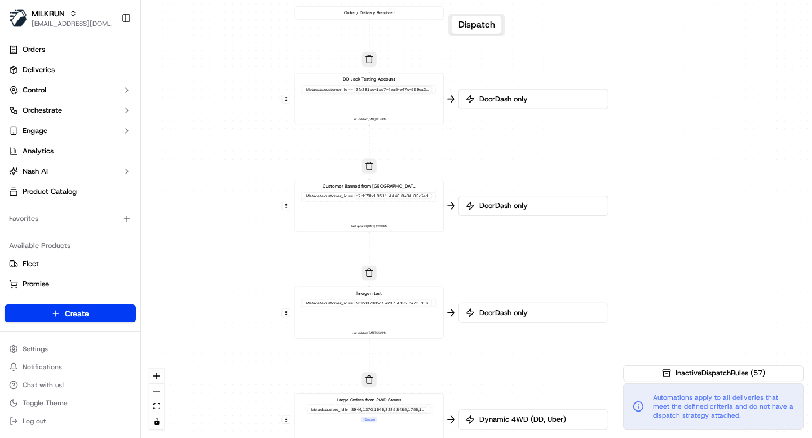
drag, startPoint x: 462, startPoint y: 254, endPoint x: 470, endPoint y: 369, distance: 115.3
click at [470, 373] on div "0 0 0 0 0 0 0 0 0 0 0 0 0 0 0 0 0 Order / Delivery Received DD Jack Testing Acc…" at bounding box center [476, 219] width 671 height 438
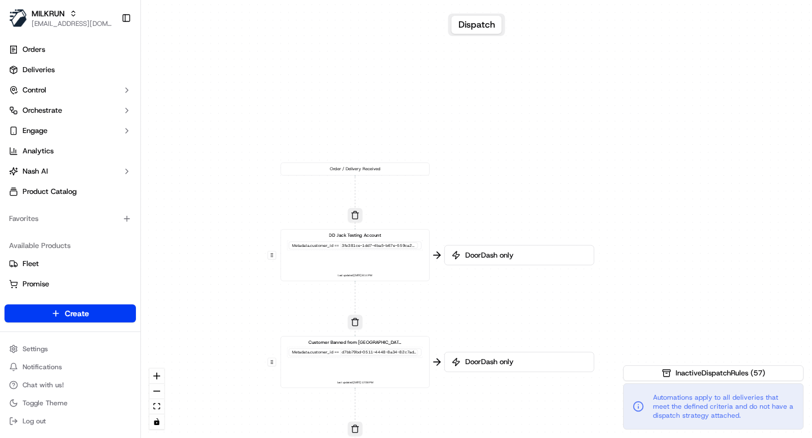
drag, startPoint x: 459, startPoint y: 149, endPoint x: 445, endPoint y: 286, distance: 138.2
click at [445, 286] on div "0 0 0 0 0 0 0 0 0 0 0 0 0 0 0 0 0 Order / Delivery Received DD Jack Testing Acc…" at bounding box center [476, 219] width 671 height 438
click at [499, 343] on div "0 0 0 0 0 0 0 0 0 0 0 0 0 0 0 0 0 Order / Delivery Received DD Jack Testing Acc…" at bounding box center [476, 219] width 671 height 438
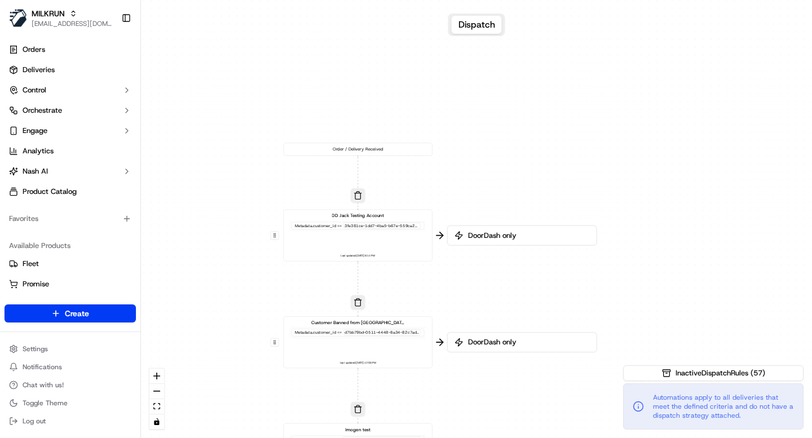
drag, startPoint x: 484, startPoint y: 330, endPoint x: 522, endPoint y: 142, distance: 192.1
click at [522, 141] on div "0 0 0 0 0 0 0 0 0 0 0 0 0 0 0 0 0 Order / Delivery Received DD Jack Testing Acc…" at bounding box center [476, 219] width 671 height 438
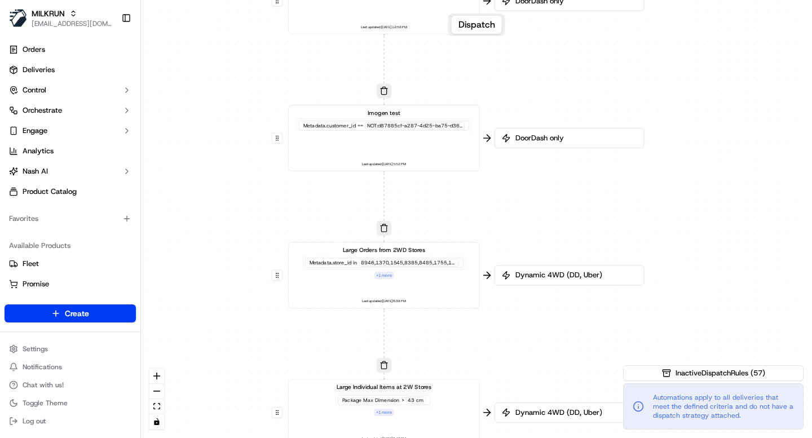
drag, startPoint x: 510, startPoint y: 373, endPoint x: 535, endPoint y: 157, distance: 217.4
click at [535, 157] on div "0 0 0 0 0 0 0 0 0 0 0 0 0 0 0 0 0 Order / Delivery Received DD Jack Testing Acc…" at bounding box center [476, 219] width 671 height 438
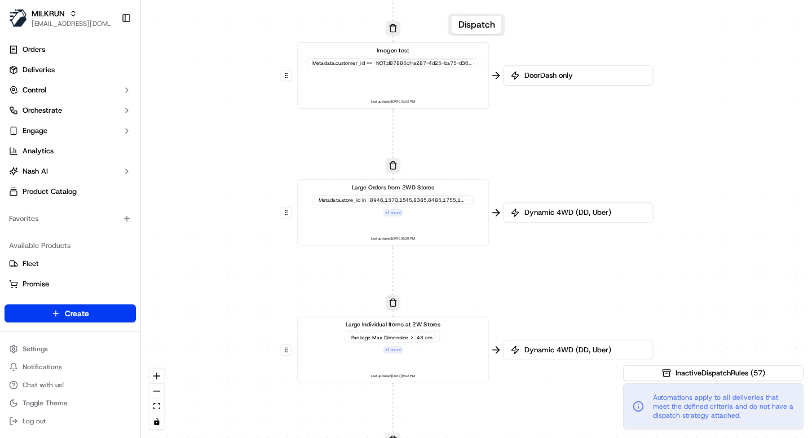
click at [440, 207] on div "Metadata .store_id in 8946,1370,1545,8385,8485,1755,1611,1527,1590,1376,1289,11…" at bounding box center [393, 204] width 162 height 23
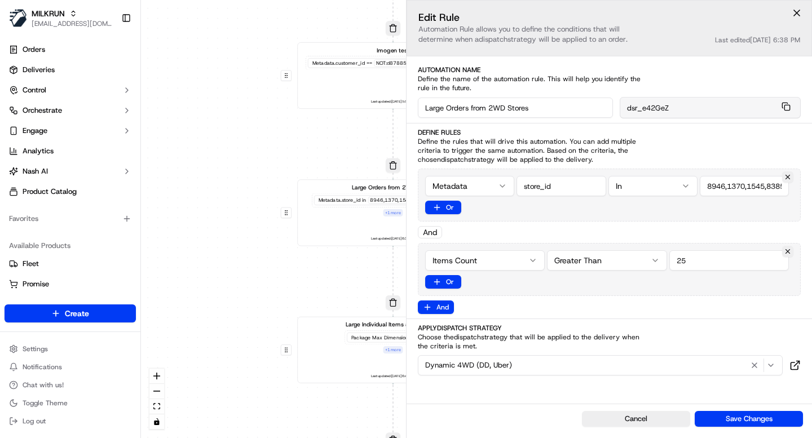
click at [723, 189] on input "string" at bounding box center [743, 186] width 89 height 20
paste input "8946,1545,8385,8485,1755,1611,1590,1376,1289,1130,1449,1631,1474,1901,1756,1577…"
type input "8946,1545,8385,8485,1755,1611,1590,1376,1289,1130,1449,1631,1474,1901,1756,1577…"
click at [755, 420] on button "Save Changes" at bounding box center [748, 419] width 108 height 16
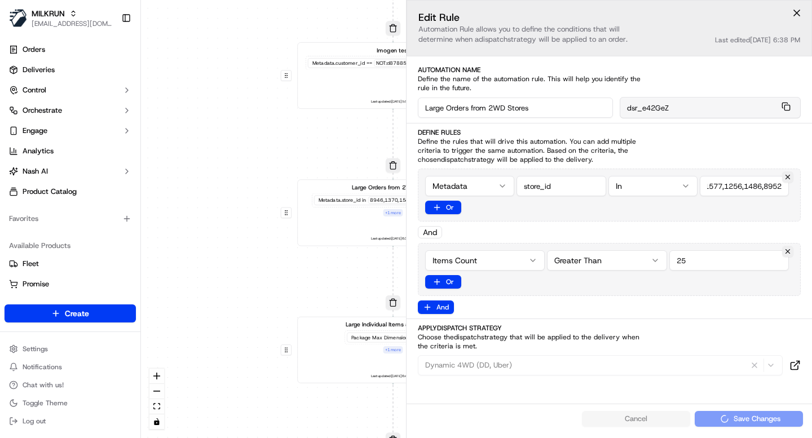
scroll to position [0, 0]
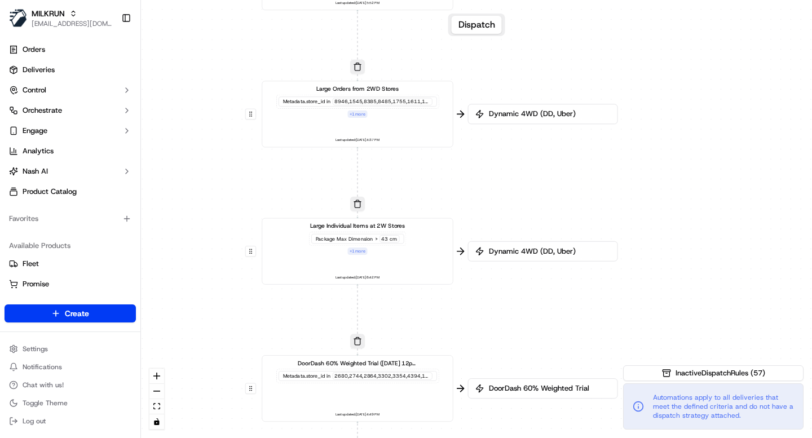
drag, startPoint x: 517, startPoint y: 282, endPoint x: 493, endPoint y: 206, distance: 80.6
click at [493, 206] on div "0 0 0 0 0 0 0 0 0 0 0 0 0 0 0 0 0 Order / Delivery Received DD Jack Testing Acc…" at bounding box center [476, 219] width 671 height 438
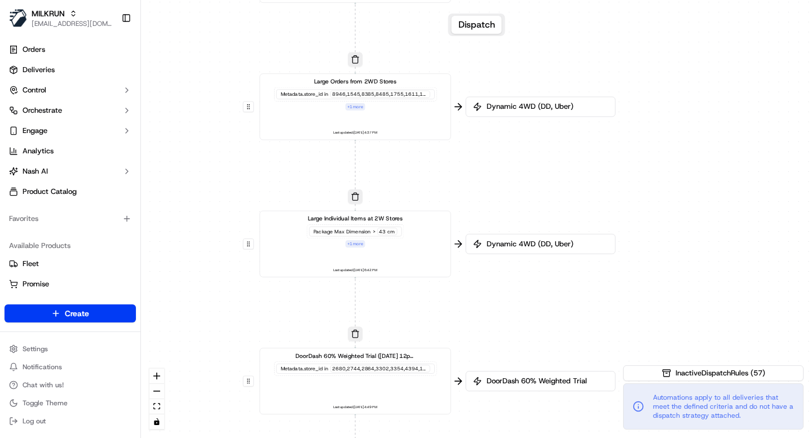
click at [398, 257] on div "Large Individual Items at 2W Stores Package Max Dimension > 43 cm + 1 more Last…" at bounding box center [355, 243] width 177 height 59
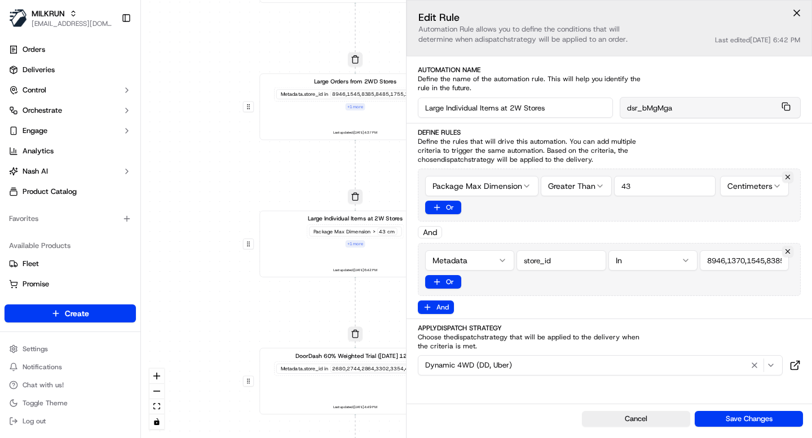
click at [723, 260] on input "string" at bounding box center [743, 260] width 89 height 20
paste input "8946,1545,8385,8485,1755,1611,1590,1376,1289,1130,1449,1631,1474,1901,1756,1577…"
type input "8946,1545,8385,8485,1755,1611,1590,1376,1289,1130,1449,1631,1474,1901,1756,1577…"
click at [750, 415] on button "Save Changes" at bounding box center [748, 419] width 108 height 16
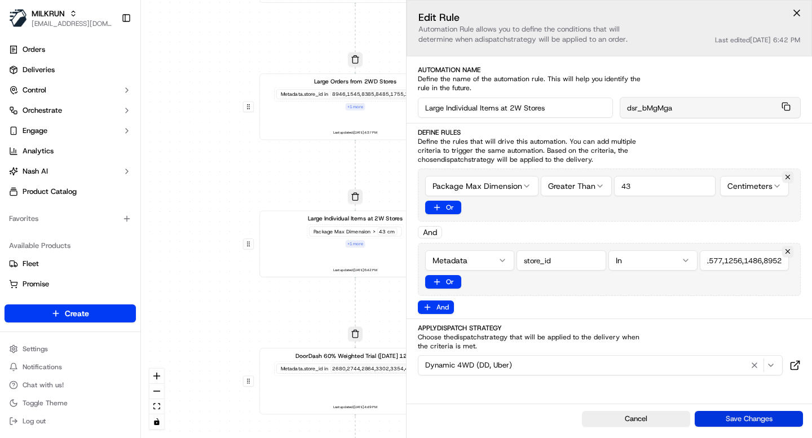
scroll to position [0, 0]
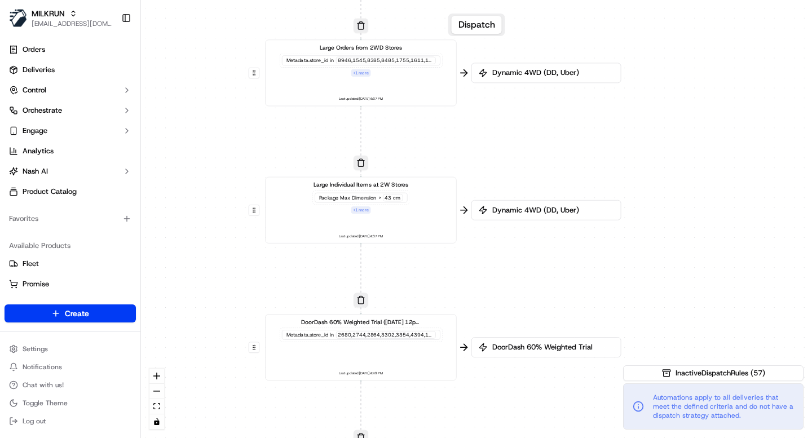
drag, startPoint x: 468, startPoint y: 318, endPoint x: 469, endPoint y: 286, distance: 32.1
click at [469, 287] on div "0 0 0 0 0 0 0 0 0 0 0 0 0 0 0 0 0 Order / Delivery Received DD Jack Testing Acc…" at bounding box center [476, 219] width 671 height 438
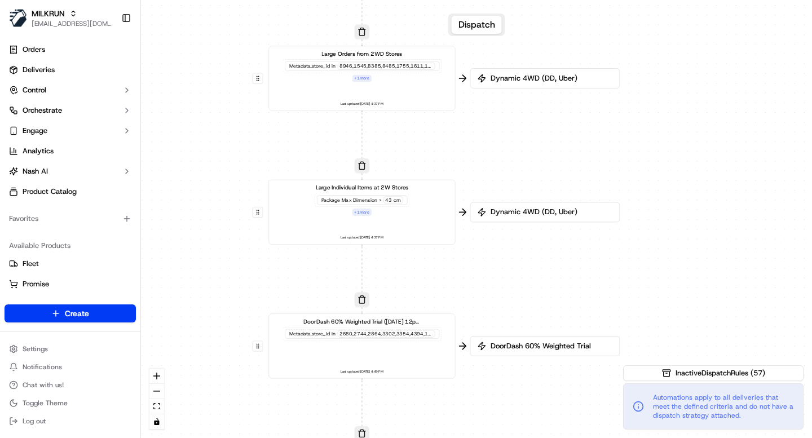
click at [488, 299] on div "0 0 0 0 0 0 0 0 0 0 0 0 0 0 0 0 0 Order / Delivery Received DD Jack Testing Acc…" at bounding box center [476, 219] width 671 height 438
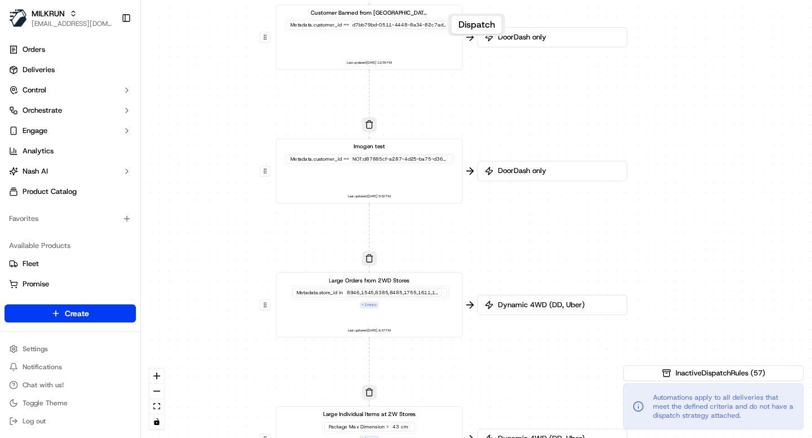
drag, startPoint x: 436, startPoint y: 168, endPoint x: 467, endPoint y: 240, distance: 78.5
click at [467, 240] on div "0 0 0 0 0 0 0 0 0 0 0 0 0 0 0 0 0 Order / Delivery Received DD Jack Testing Acc…" at bounding box center [476, 219] width 671 height 438
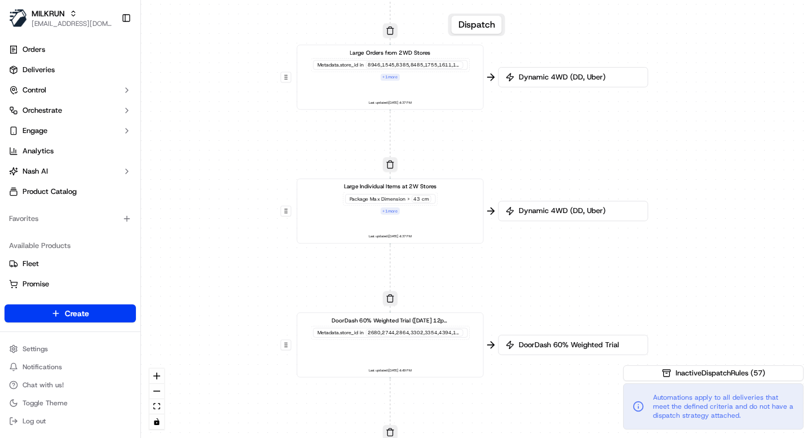
drag, startPoint x: 524, startPoint y: 395, endPoint x: 541, endPoint y: 144, distance: 251.4
click at [541, 144] on div "0 0 0 0 0 0 0 0 0 0 0 0 0 0 0 0 0 Order / Delivery Received DD Jack Testing Acc…" at bounding box center [476, 219] width 671 height 438
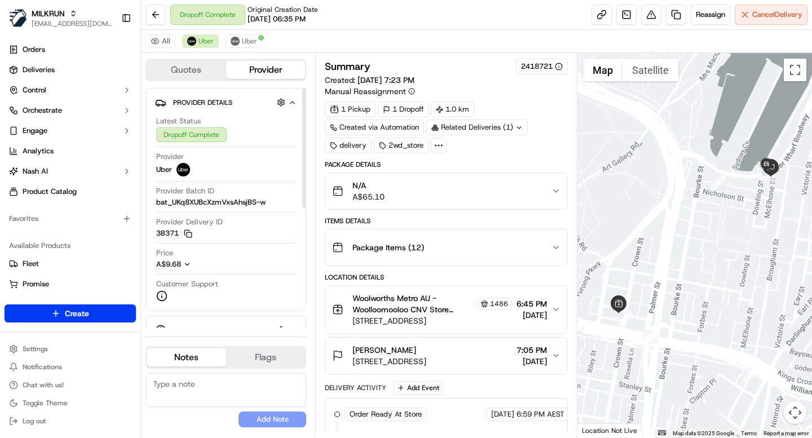
scroll to position [240, 0]
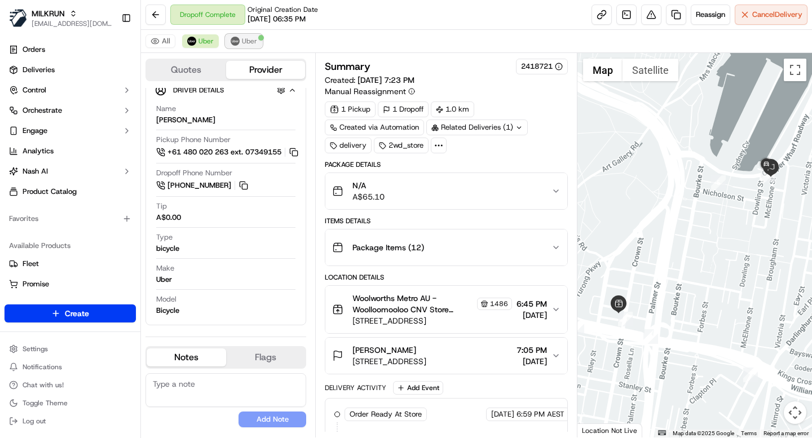
click at [244, 43] on span "Uber" at bounding box center [249, 41] width 15 height 9
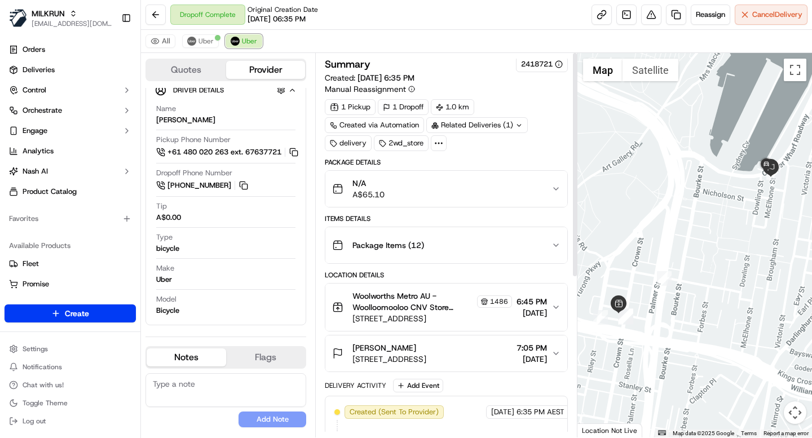
scroll to position [0, 0]
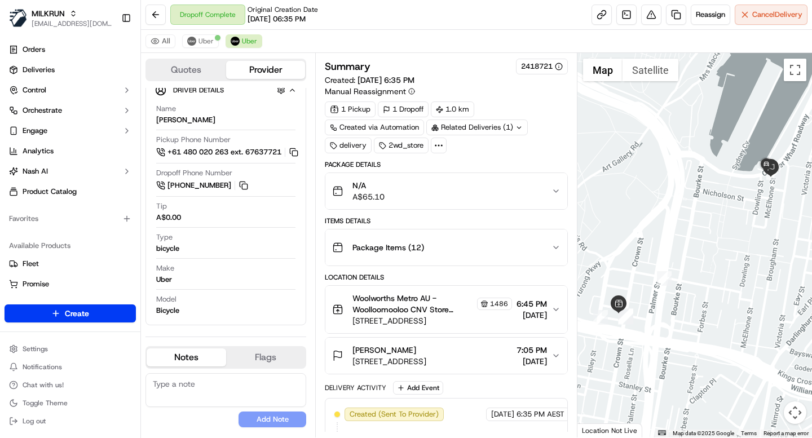
click at [442, 149] on icon at bounding box center [438, 145] width 10 height 10
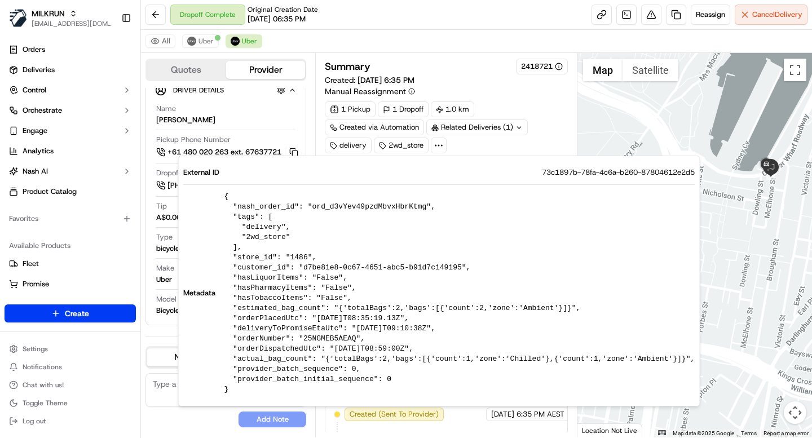
click at [347, 207] on pre "{ "nash_order_id": "ord_d3vYev49pzdMbvxHbrKtmg", "tags": [ "delivery", "2wd_sto…" at bounding box center [459, 293] width 471 height 203
click at [347, 208] on pre "{ "nash_order_id": "ord_d3vYev49pzdMbvxHbrKtmg", "tags": [ "delivery", "2wd_sto…" at bounding box center [459, 293] width 471 height 203
copy pre "ord_d3vYev49pzdMbvxHbrKtmg"
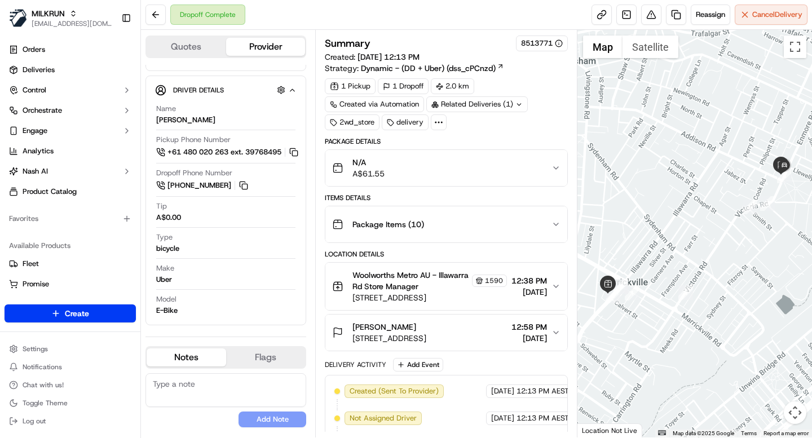
click at [437, 125] on icon at bounding box center [438, 122] width 10 height 10
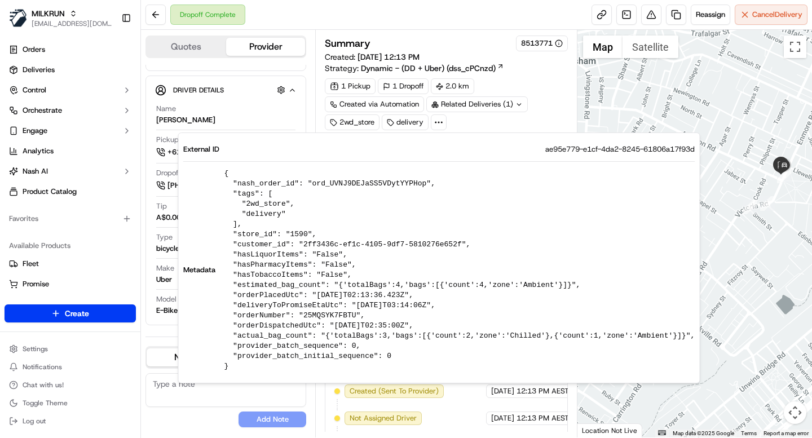
click at [384, 185] on pre "{ "nash_order_id": "ord_UVNJ9DEJaSS5VDytYYPHop", "tags": [ "2wd_store", "delive…" at bounding box center [459, 270] width 471 height 203
copy pre "ord_UVNJ9DEJaSS5VDytYYPHop"
